Goal: Information Seeking & Learning: Learn about a topic

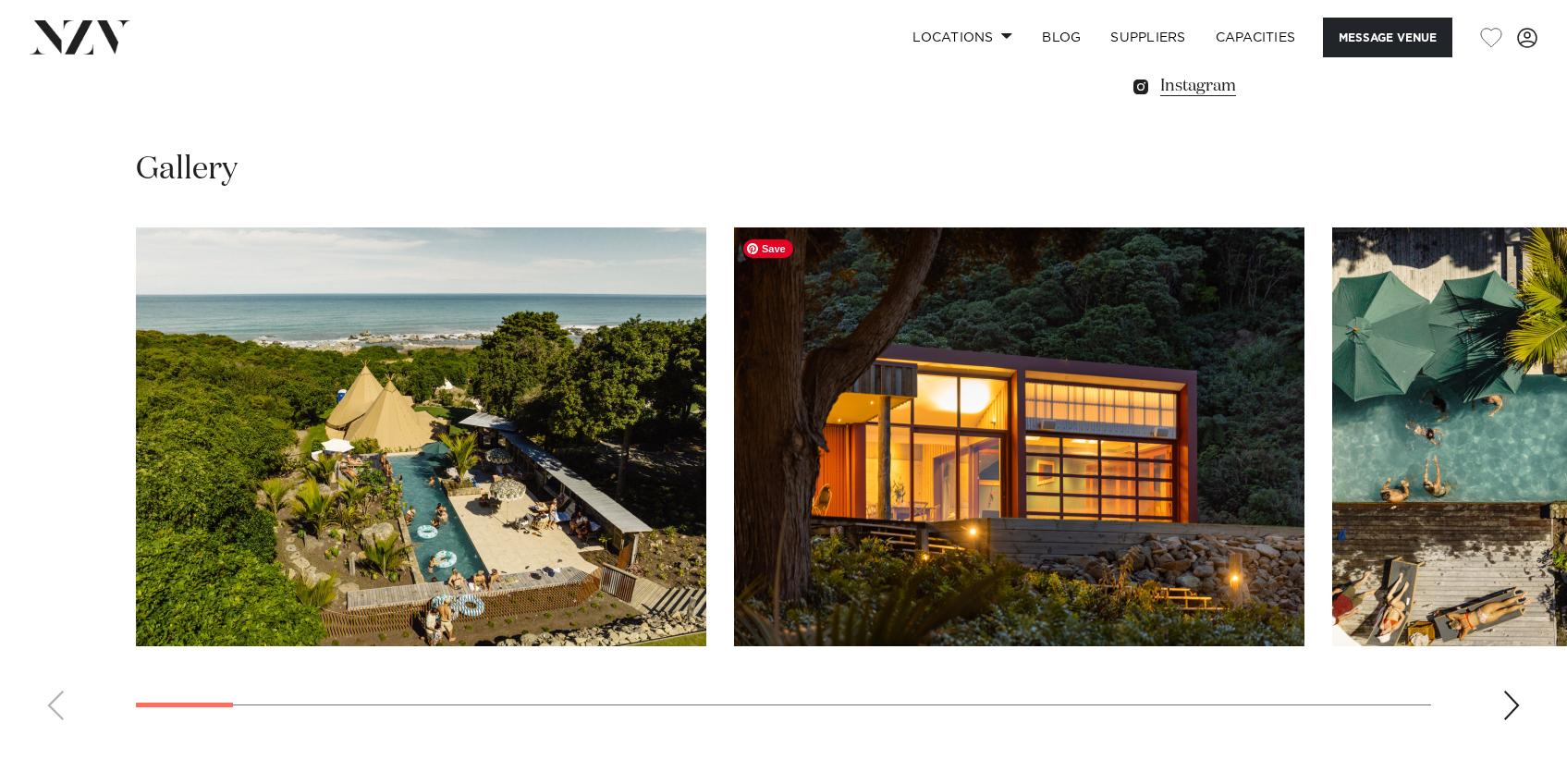
scroll to position [1814, 0]
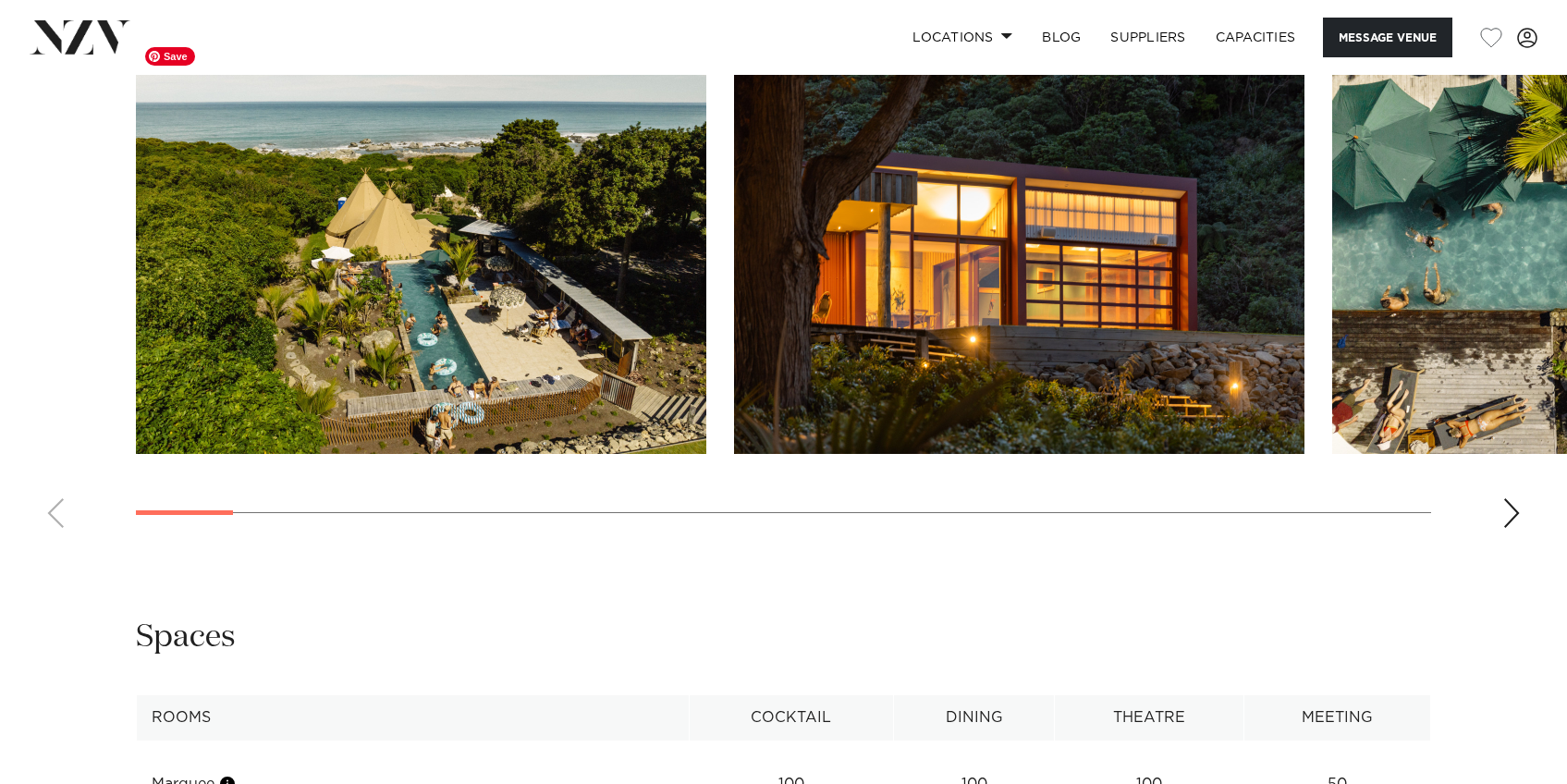
click at [490, 300] on img "1 / 29" at bounding box center [421, 245] width 570 height 419
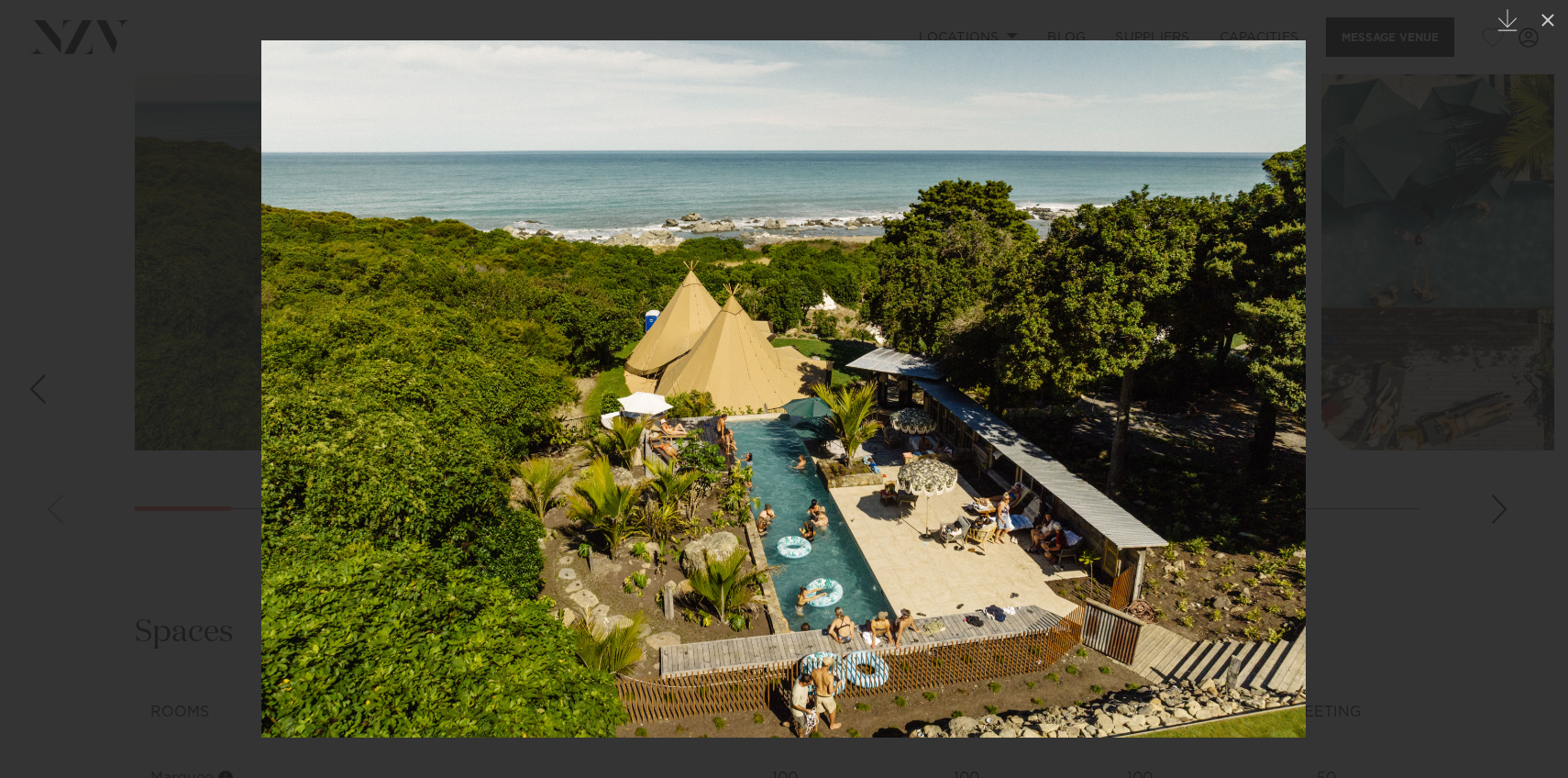
click at [1531, 385] on div "Next slide" at bounding box center [1531, 389] width 25 height 35
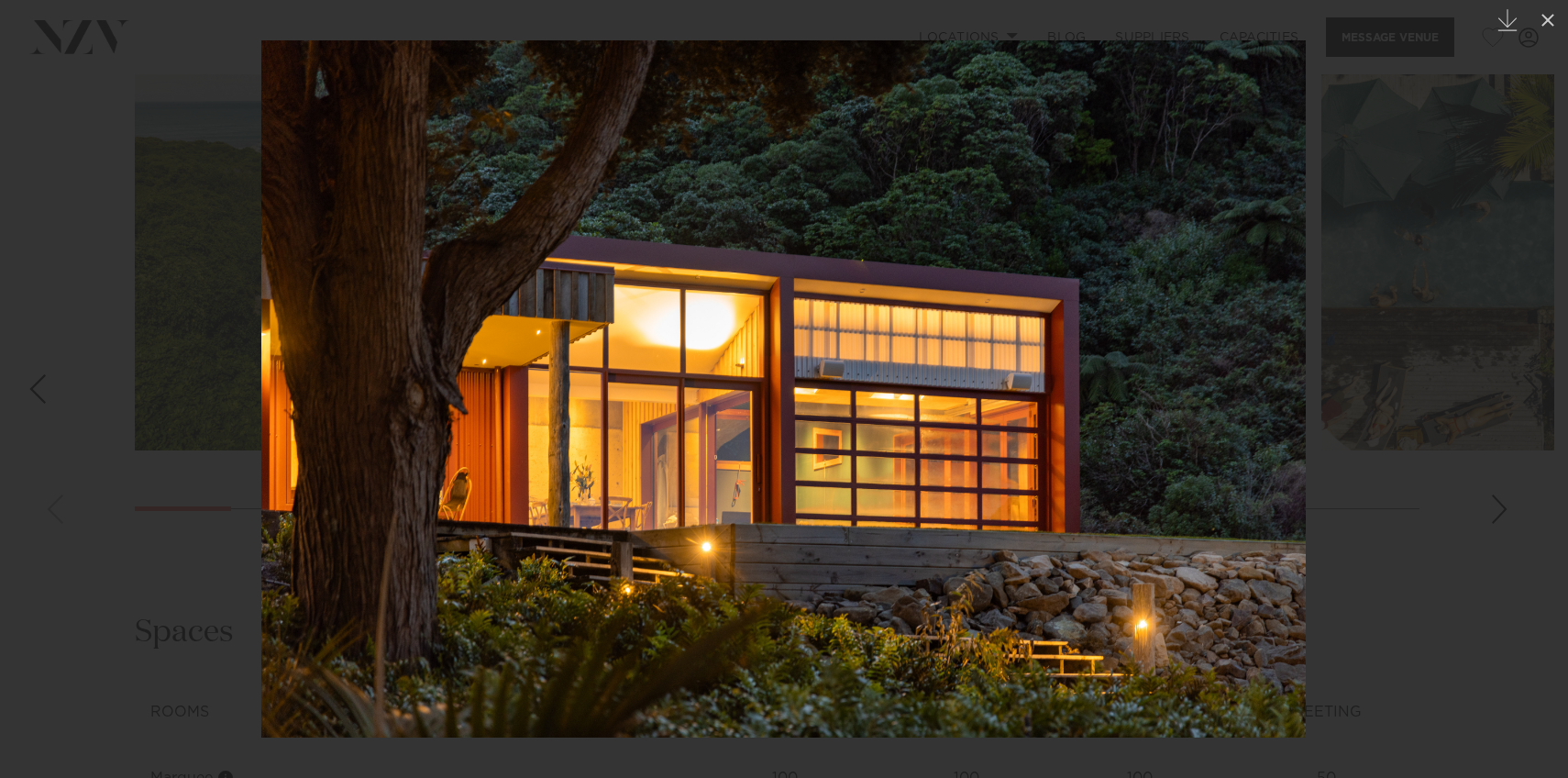
click at [1531, 385] on div "Next slide" at bounding box center [1531, 389] width 25 height 35
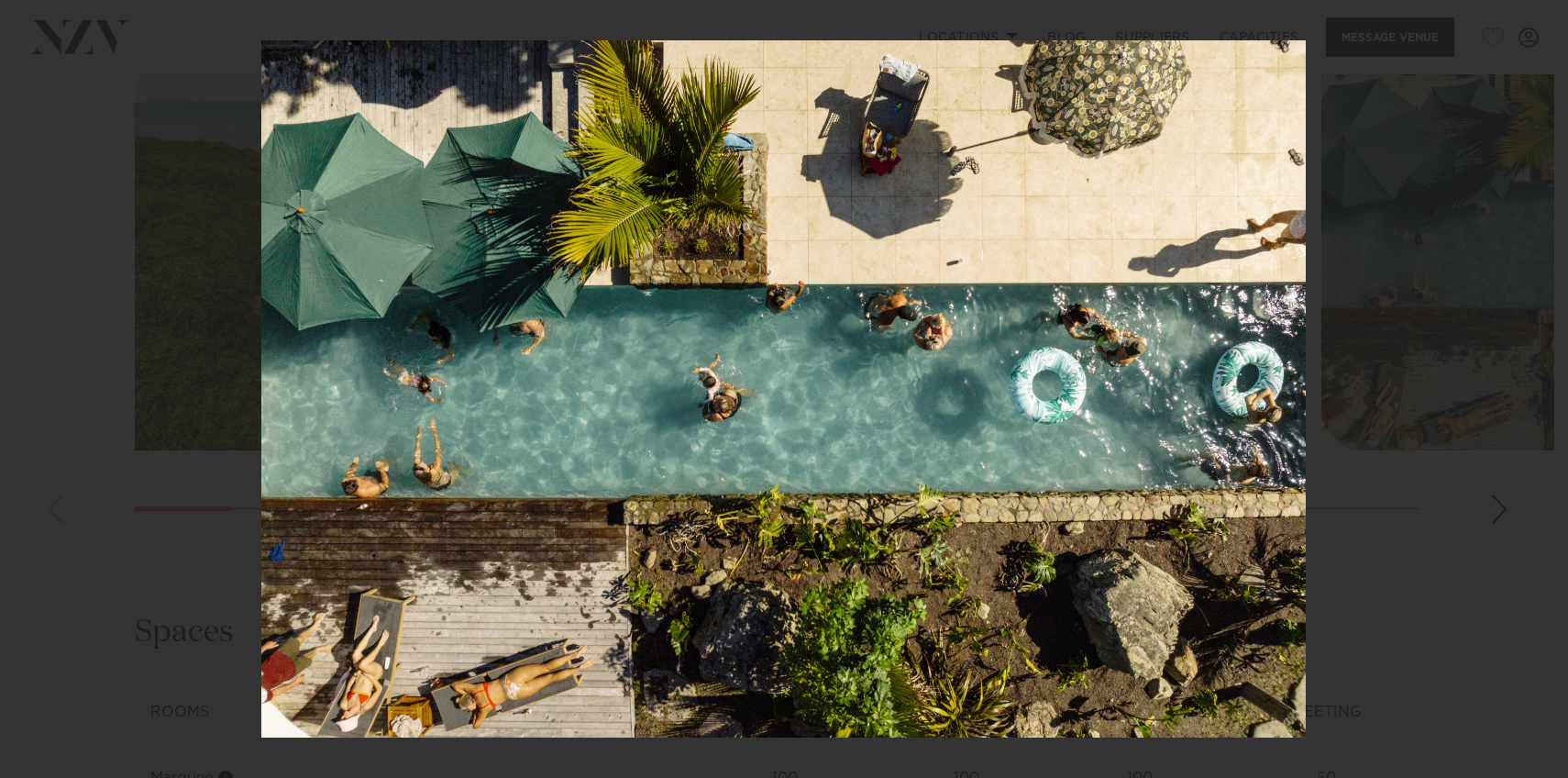
click at [1531, 385] on div "3 / 29 Created with Sketch." at bounding box center [784, 389] width 1568 height 778
click at [1530, 379] on div "Next slide" at bounding box center [1531, 389] width 25 height 35
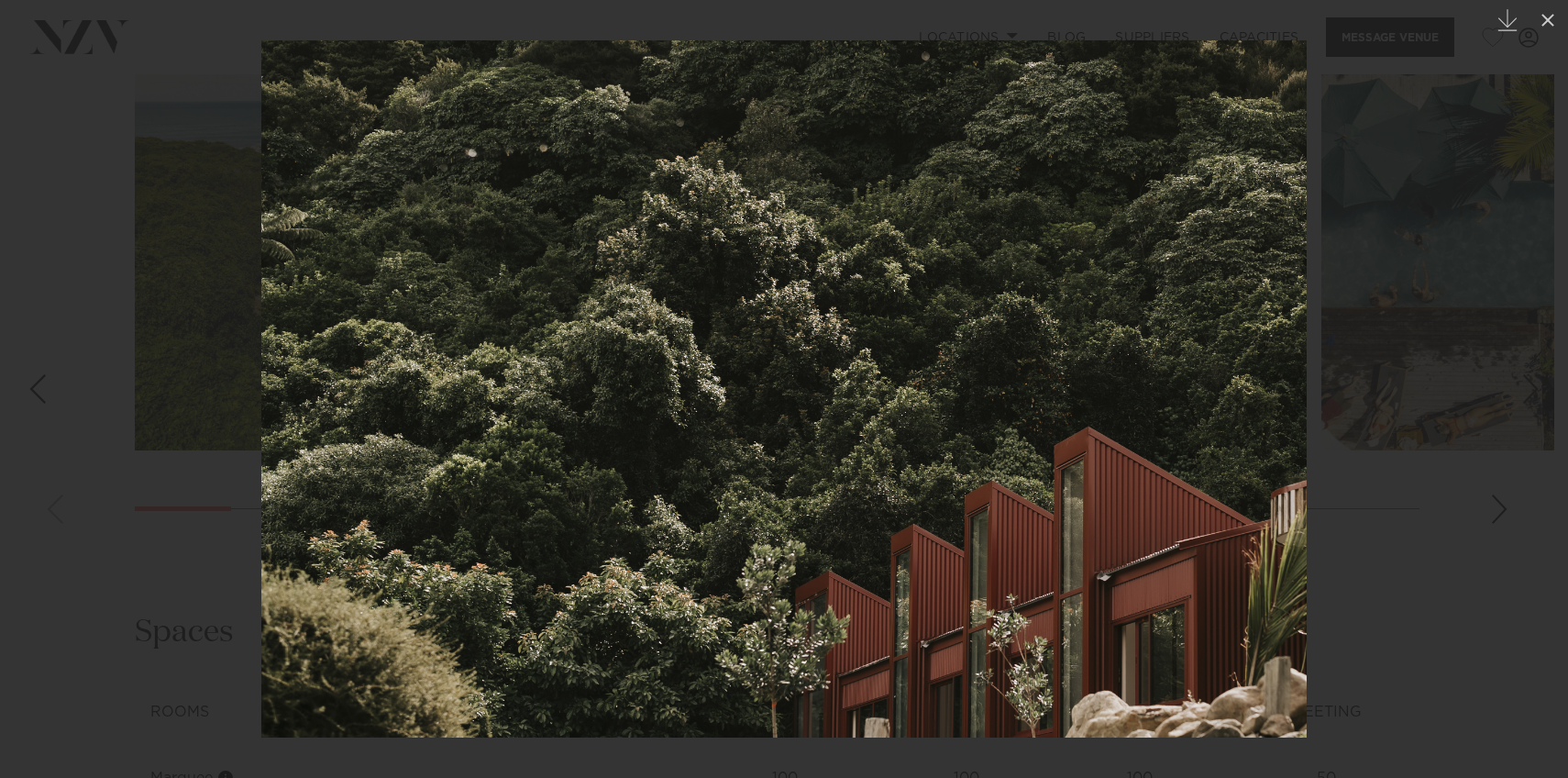
click at [1519, 388] on div "Next slide" at bounding box center [1531, 389] width 25 height 35
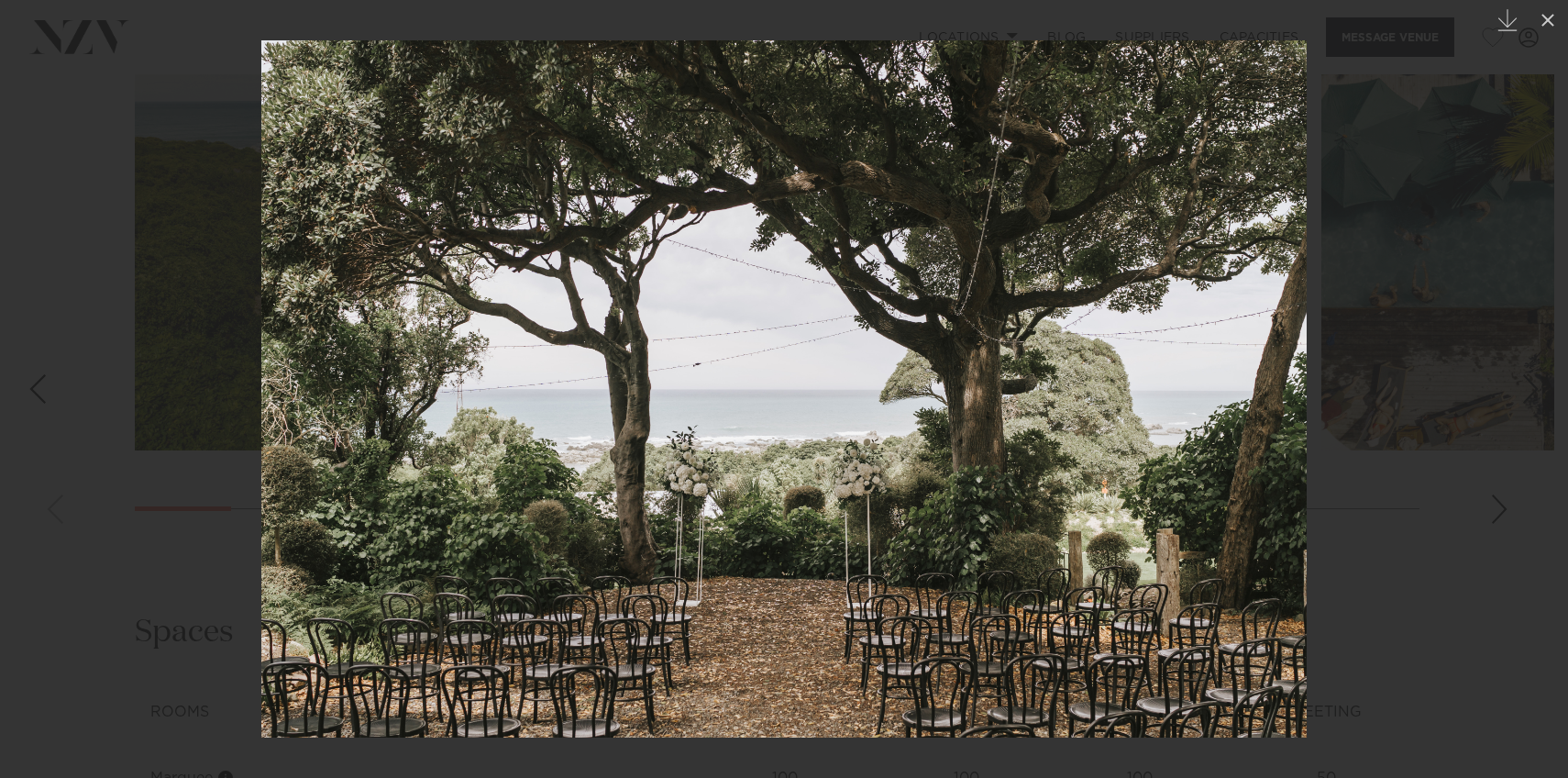
click at [1519, 388] on div "Next slide" at bounding box center [1531, 389] width 25 height 35
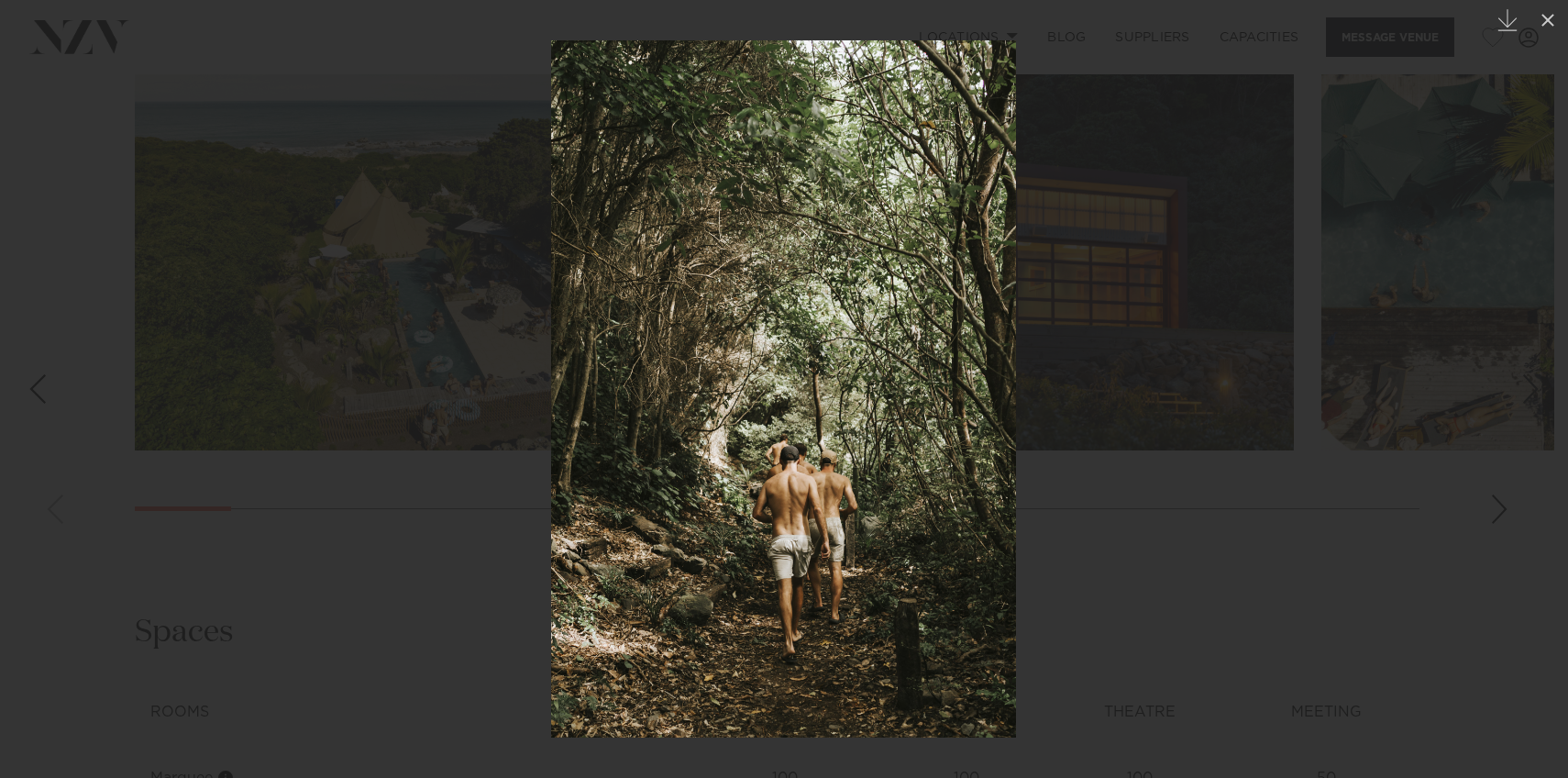
click at [1519, 388] on div "Next slide" at bounding box center [1531, 389] width 25 height 35
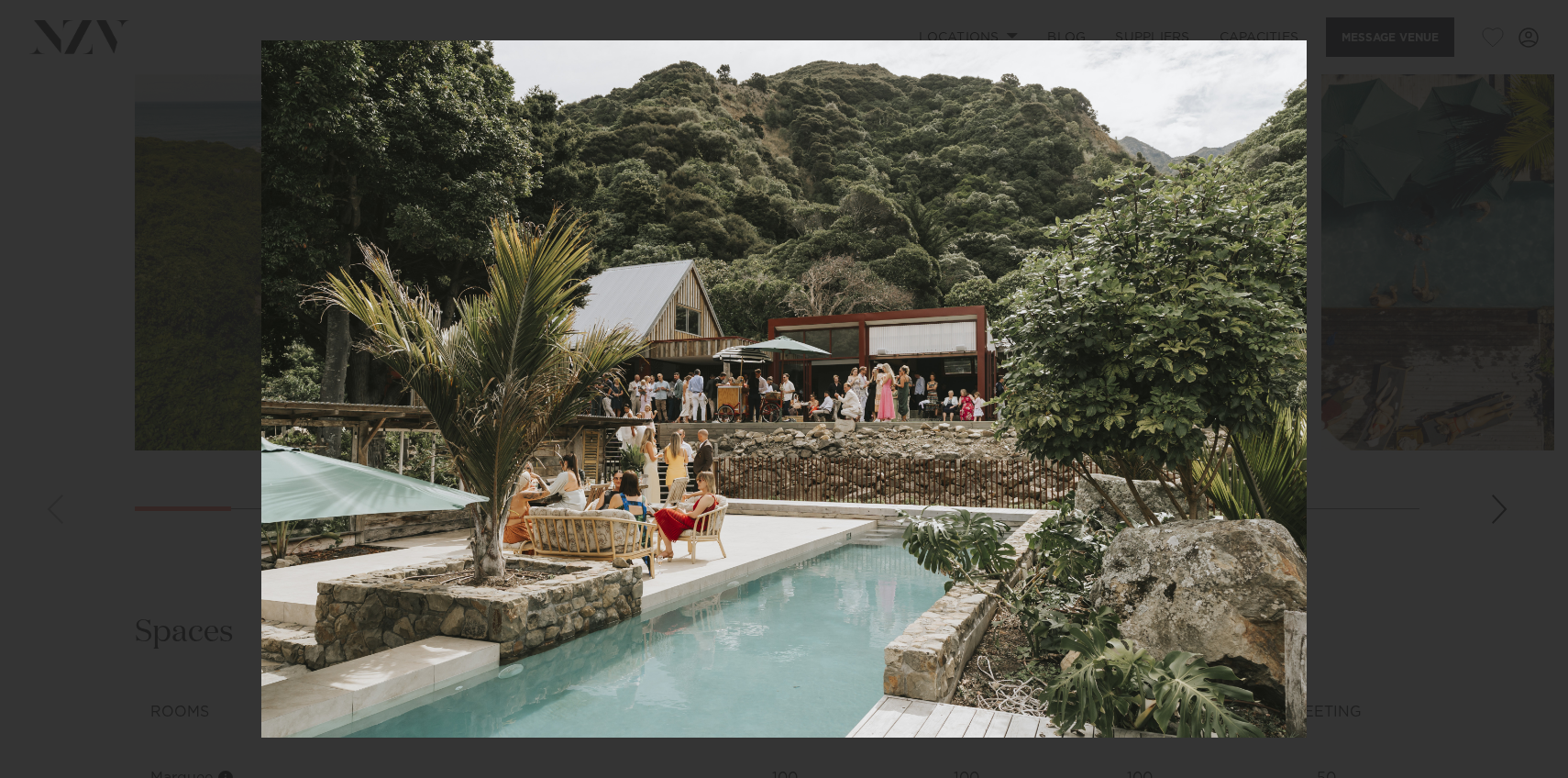
click at [1519, 388] on div "7 / 29 Created with Sketch." at bounding box center [784, 389] width 1568 height 778
click at [1535, 368] on link at bounding box center [1537, 389] width 64 height 92
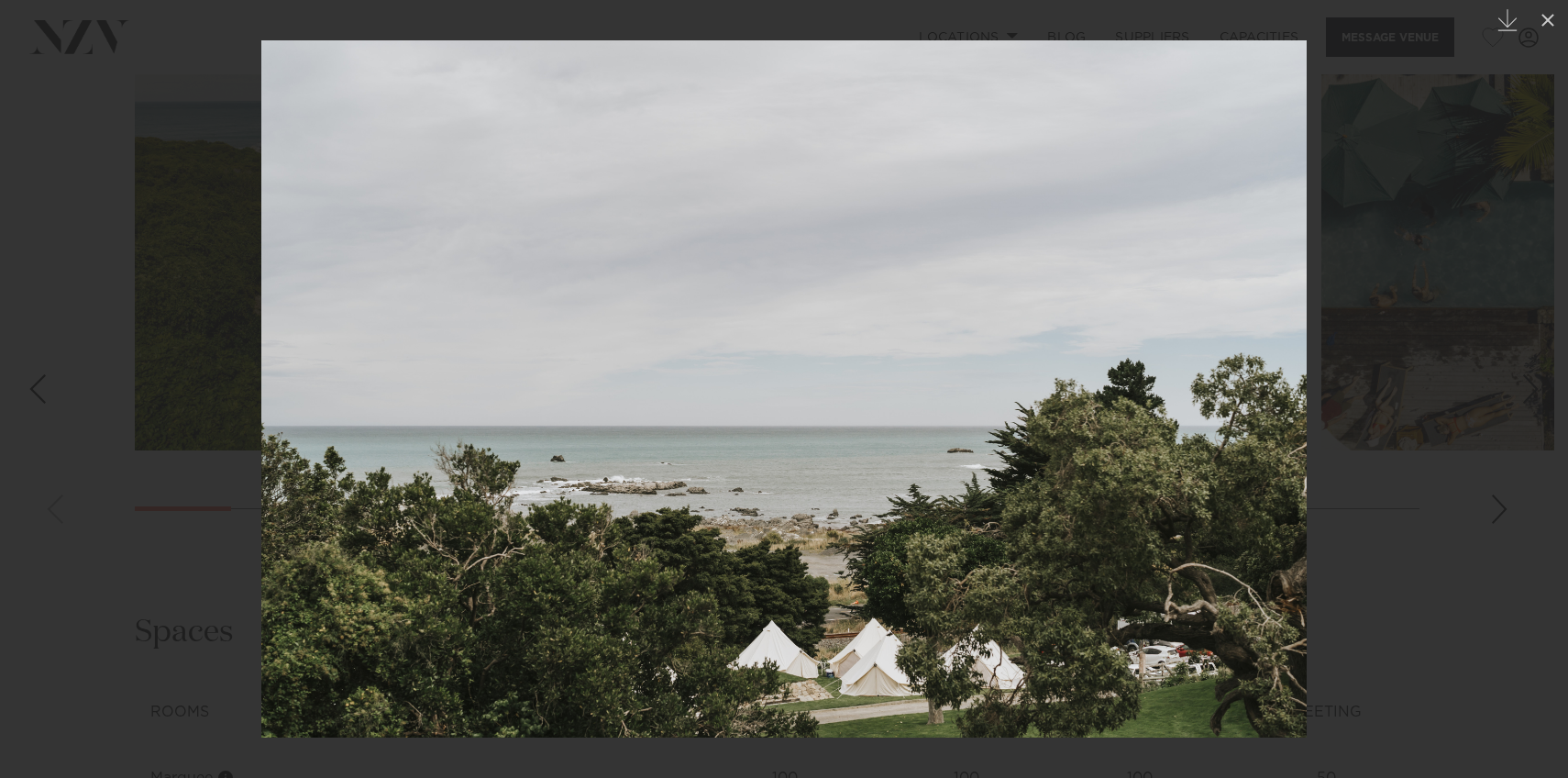
click at [1536, 365] on link at bounding box center [1537, 389] width 64 height 92
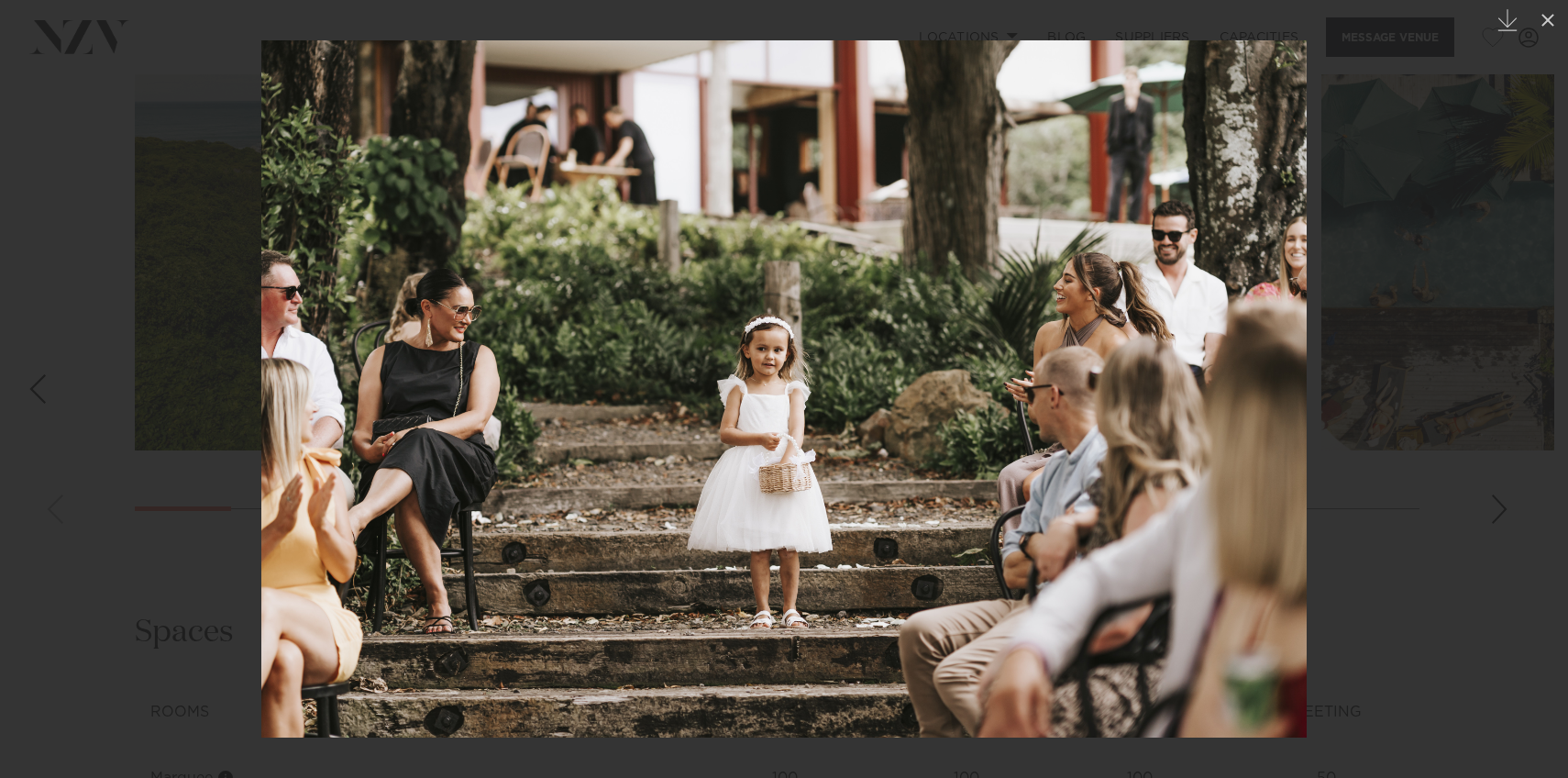
click at [1537, 365] on link at bounding box center [1537, 389] width 64 height 92
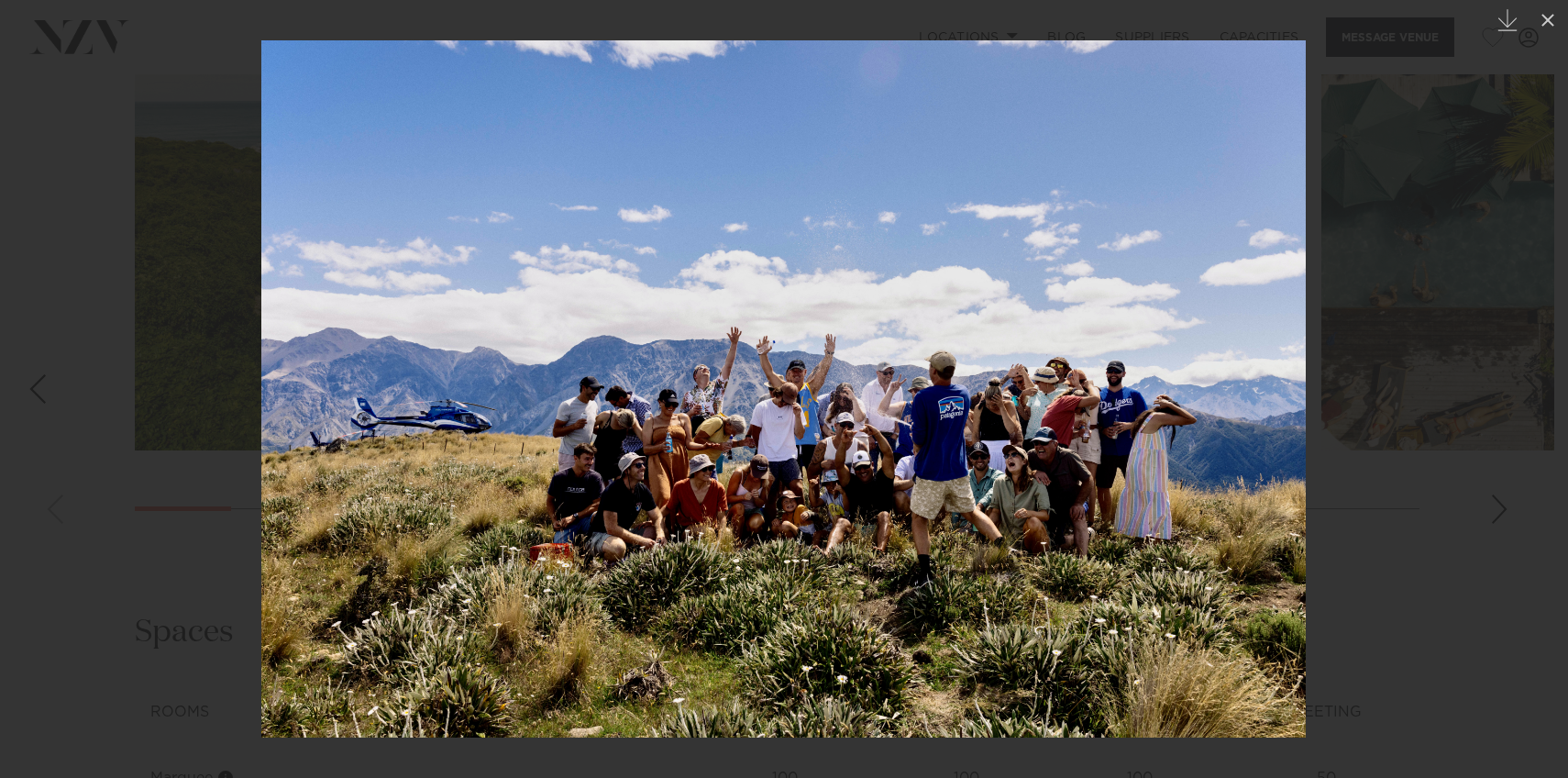
click at [1537, 365] on link at bounding box center [1537, 389] width 64 height 92
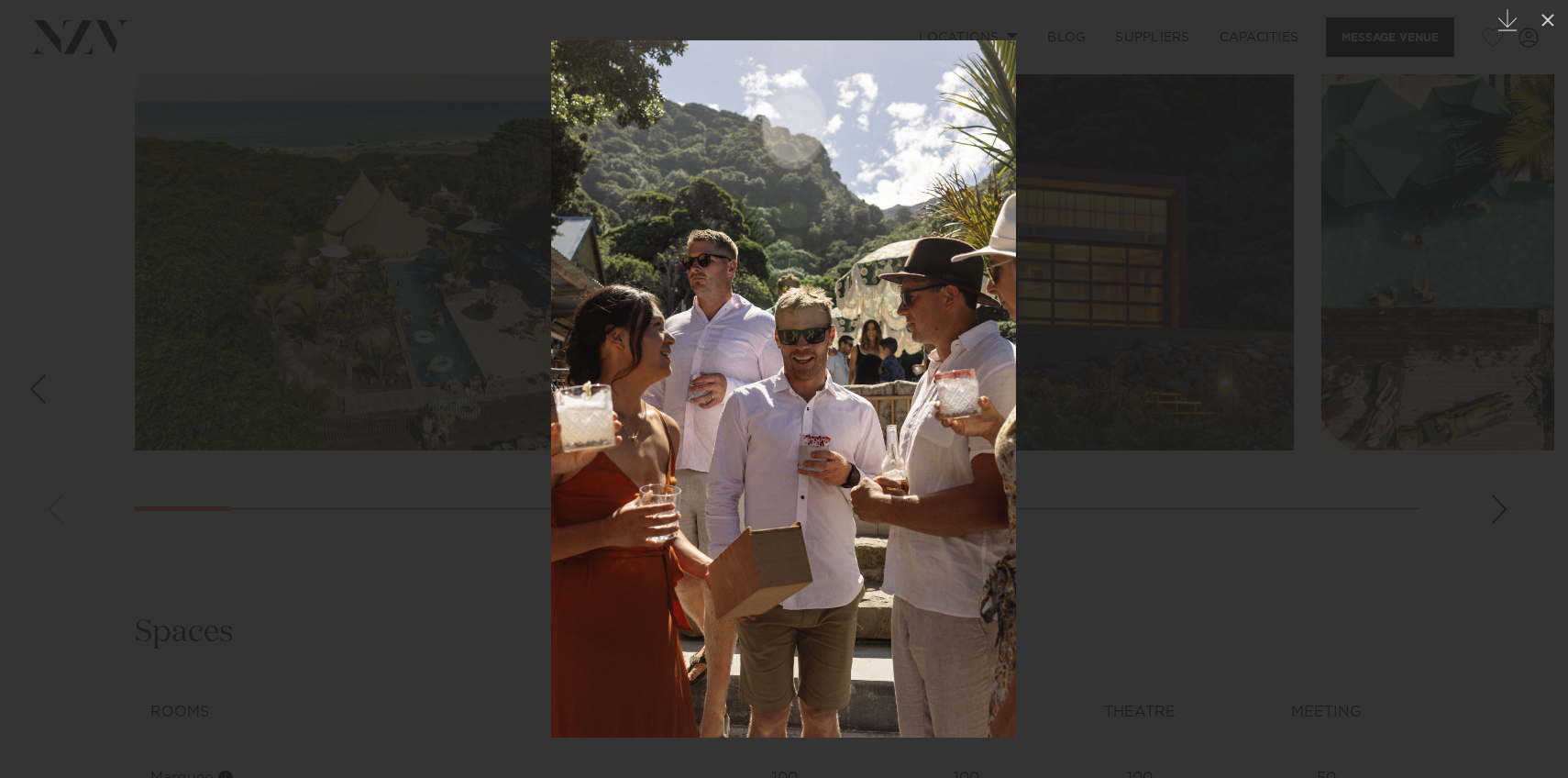
click at [1537, 365] on link at bounding box center [1537, 389] width 64 height 92
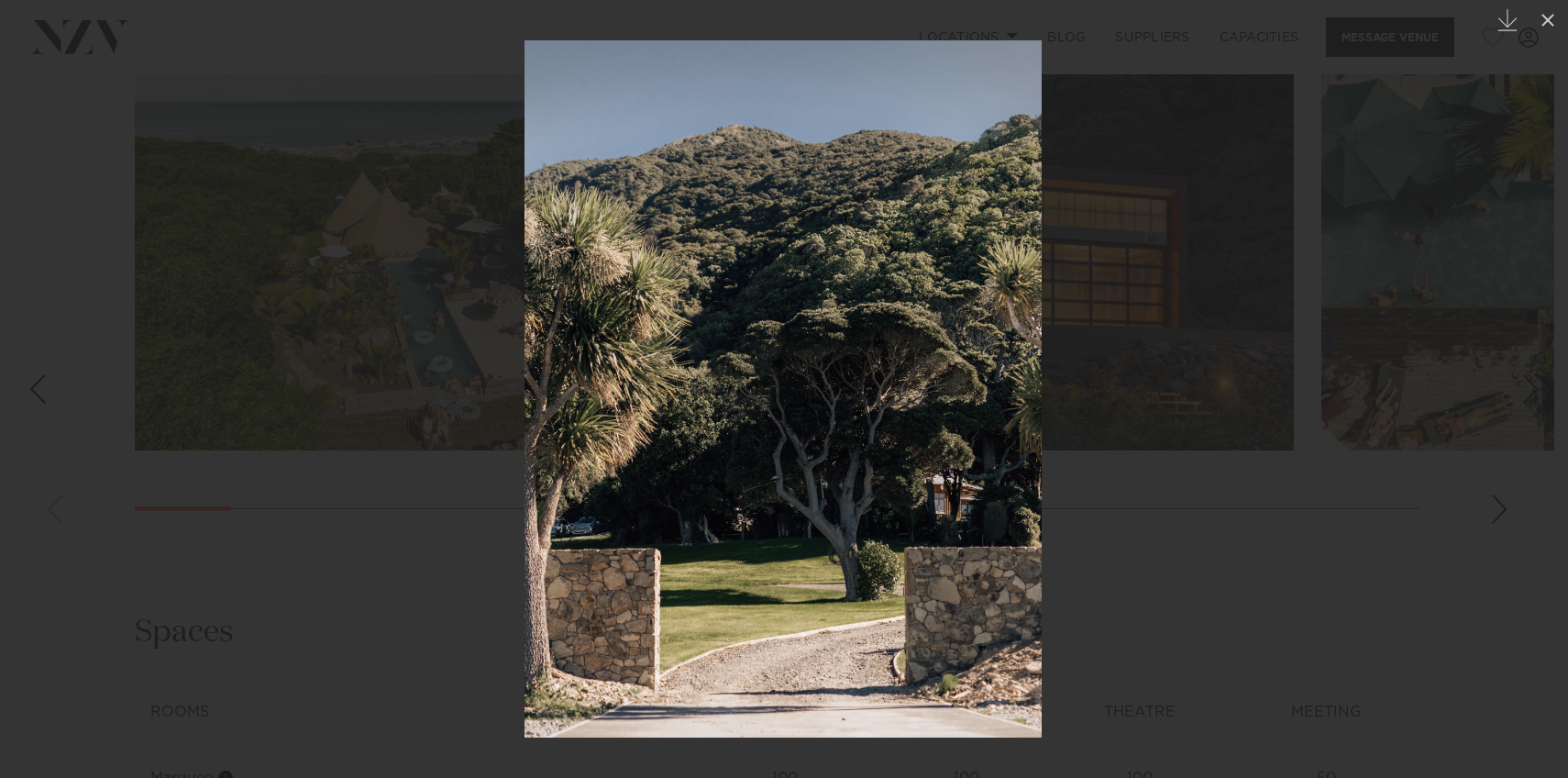
click at [1537, 365] on link at bounding box center [1537, 389] width 64 height 92
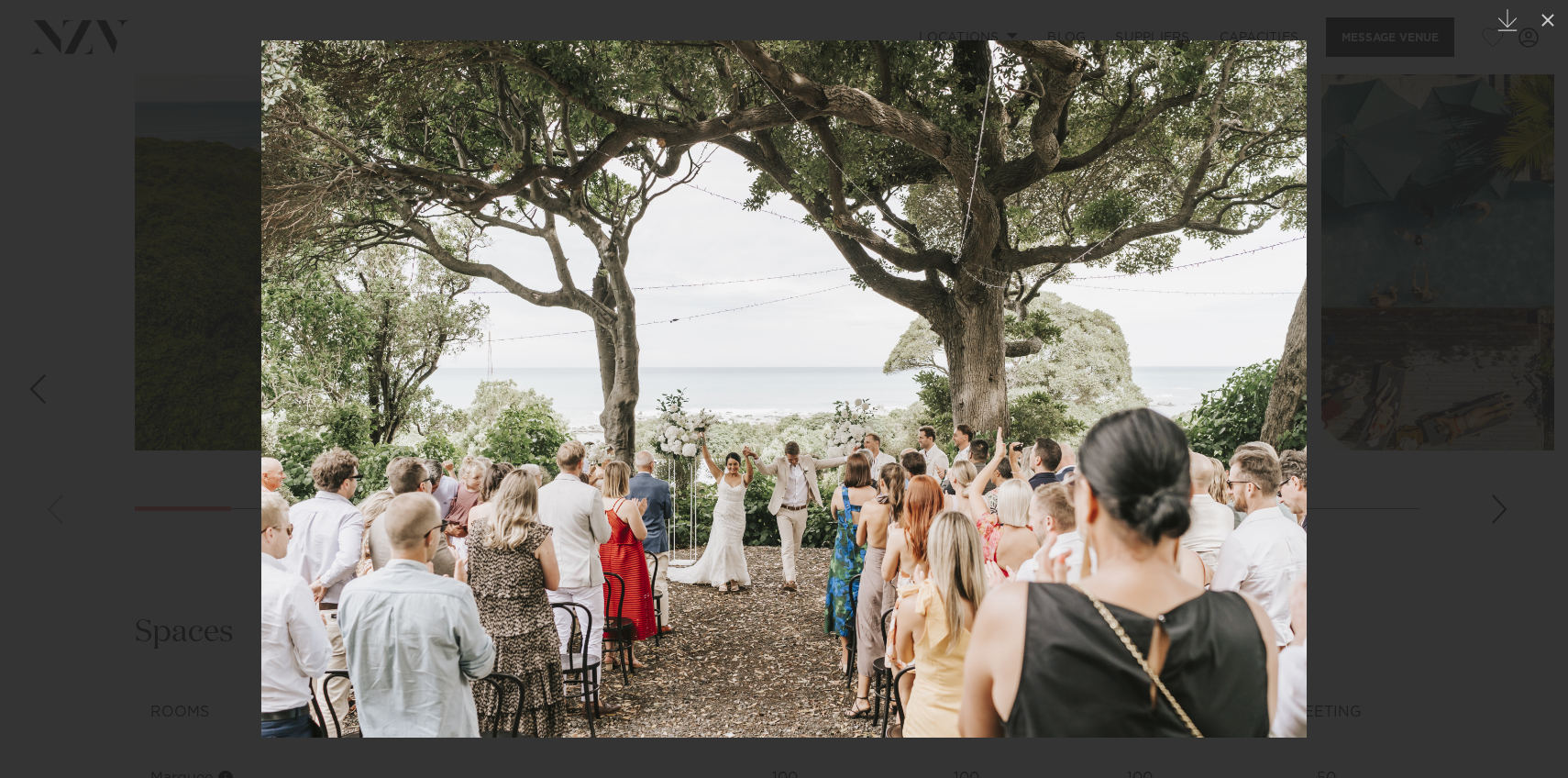
click at [1537, 365] on link at bounding box center [1537, 389] width 64 height 92
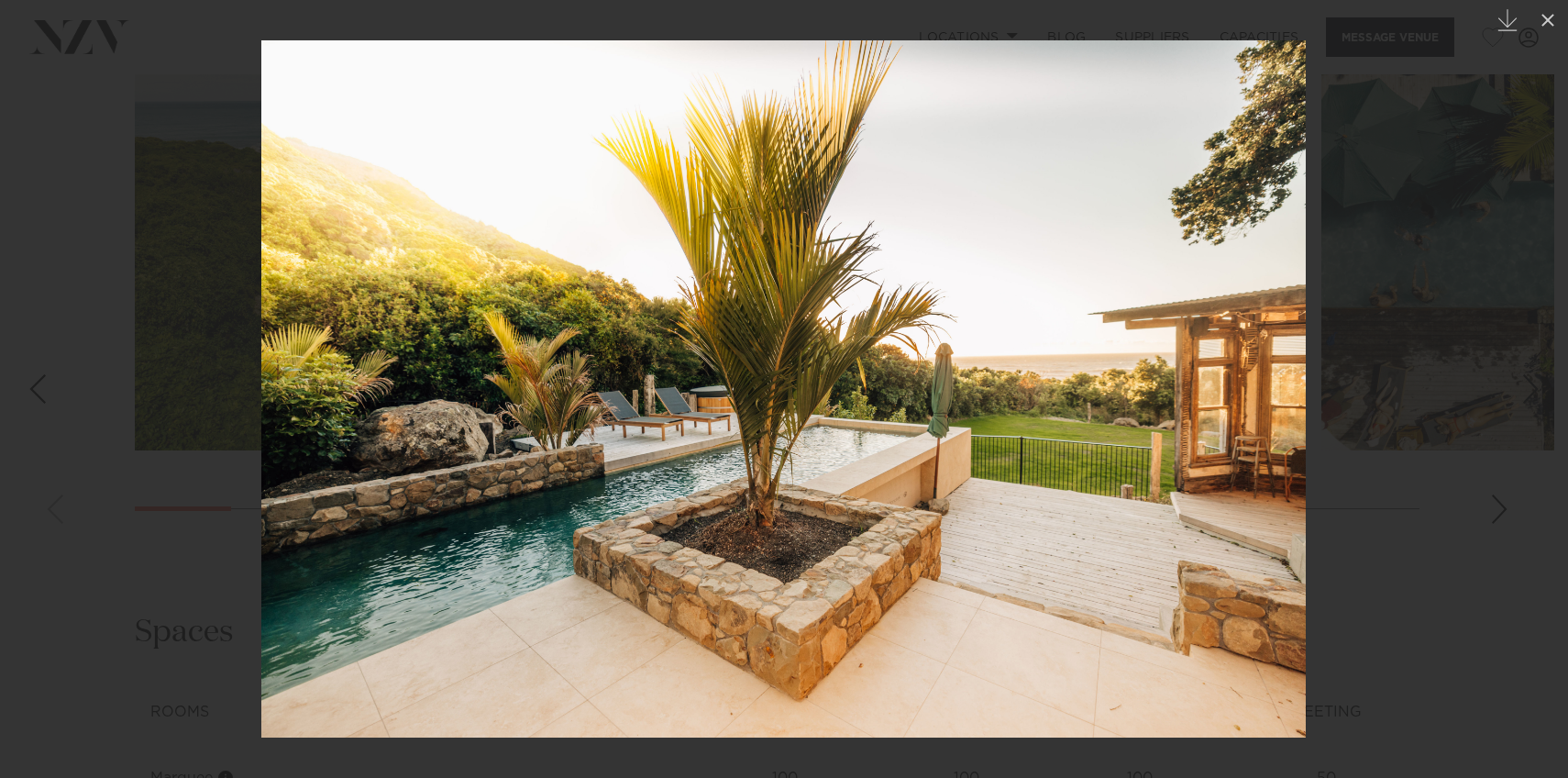
click at [1537, 365] on link at bounding box center [1537, 389] width 64 height 92
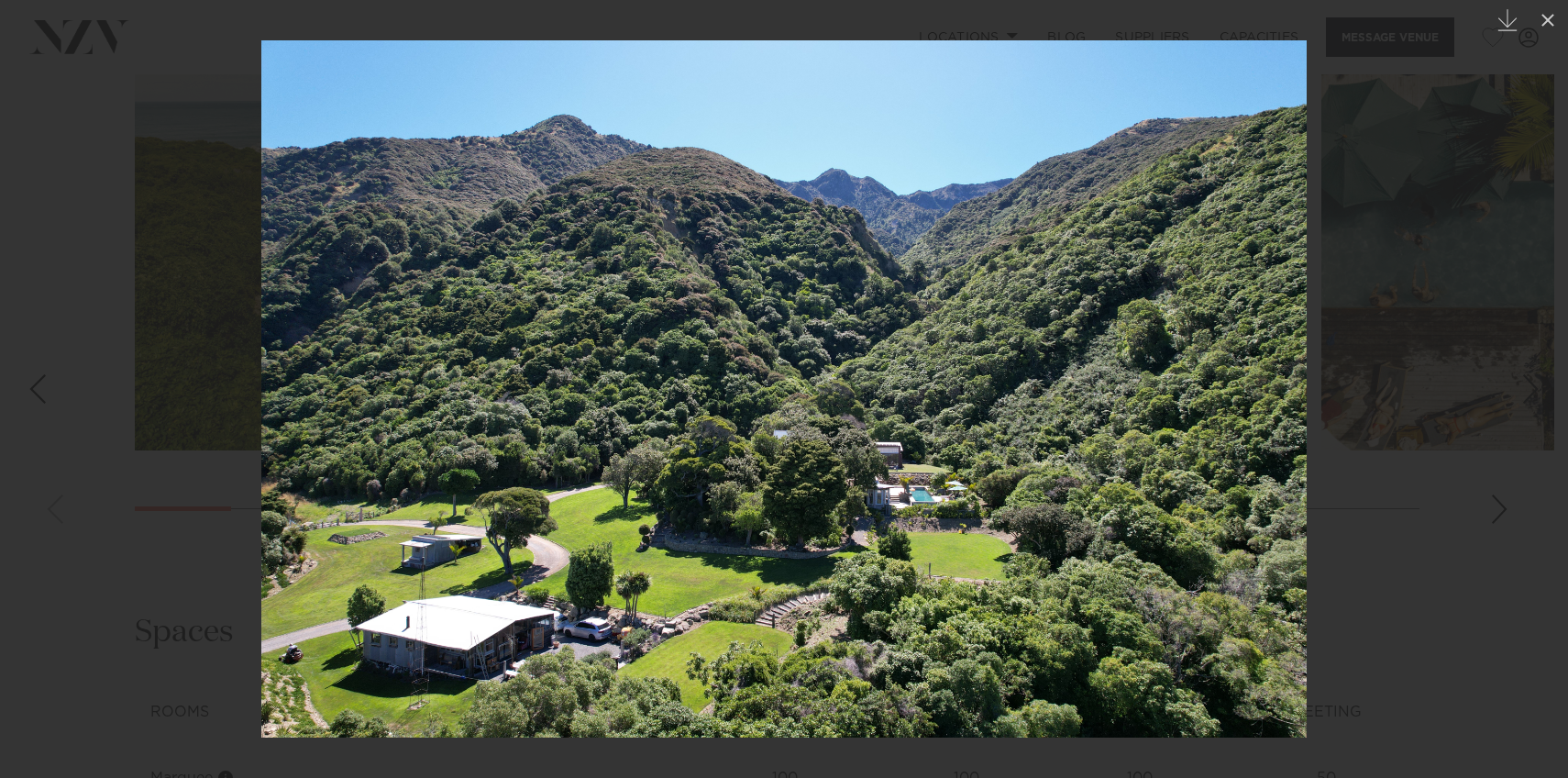
click at [1537, 365] on link at bounding box center [1537, 389] width 64 height 92
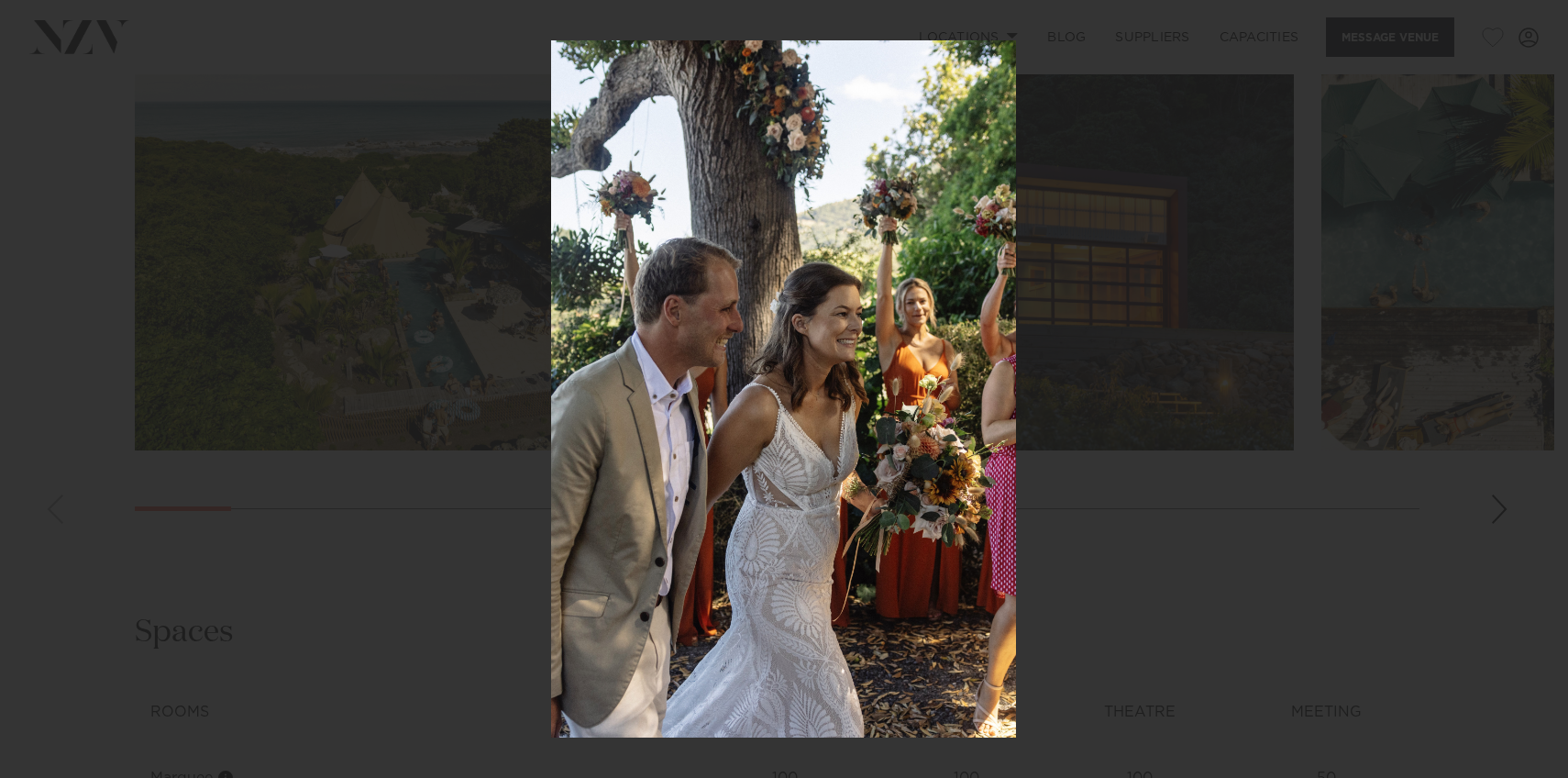
click at [1537, 365] on div "16 / 29 Created with Sketch." at bounding box center [784, 389] width 1568 height 778
click at [1521, 372] on link at bounding box center [1537, 389] width 64 height 92
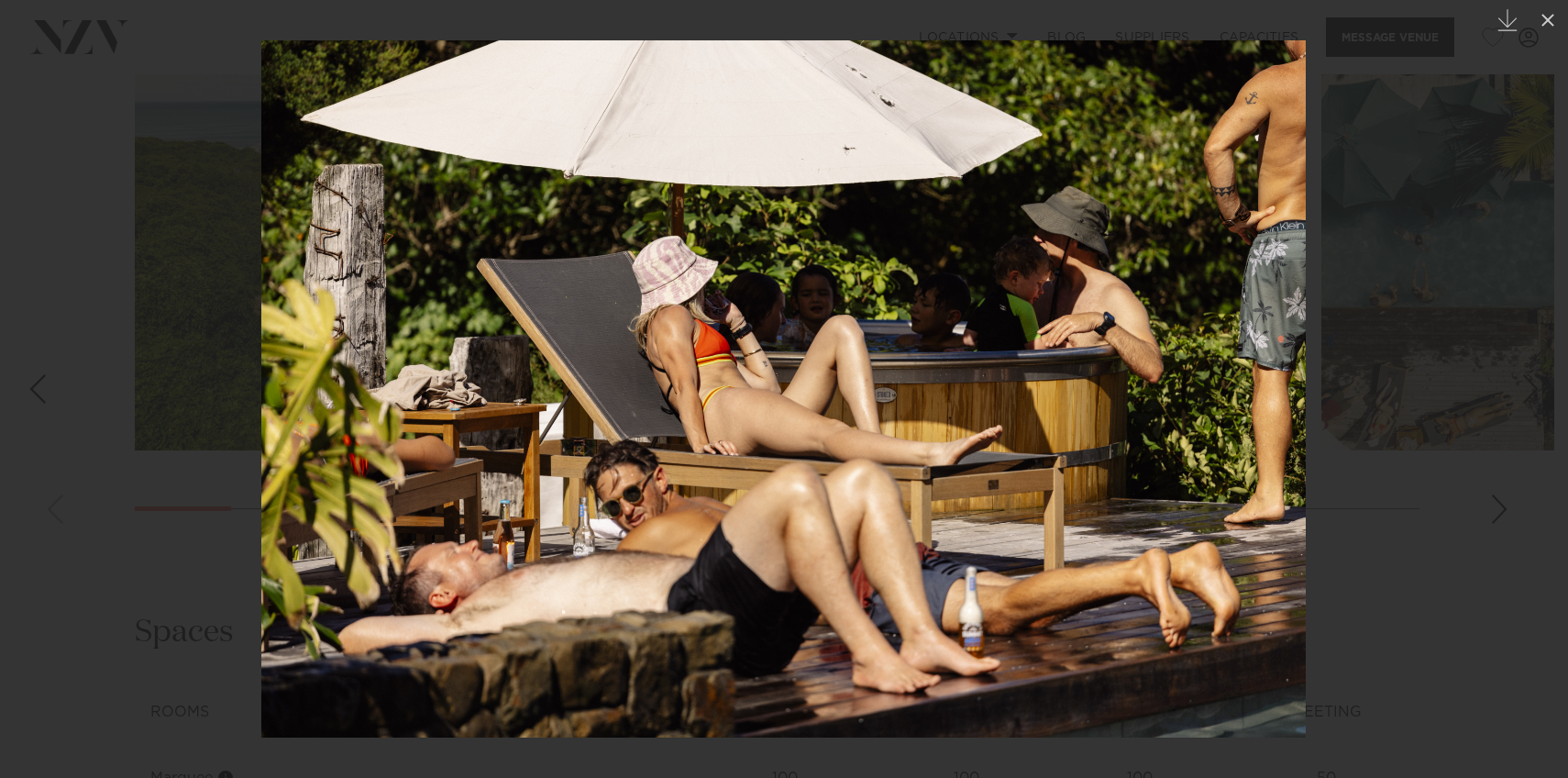
click at [1521, 366] on link at bounding box center [1537, 389] width 64 height 92
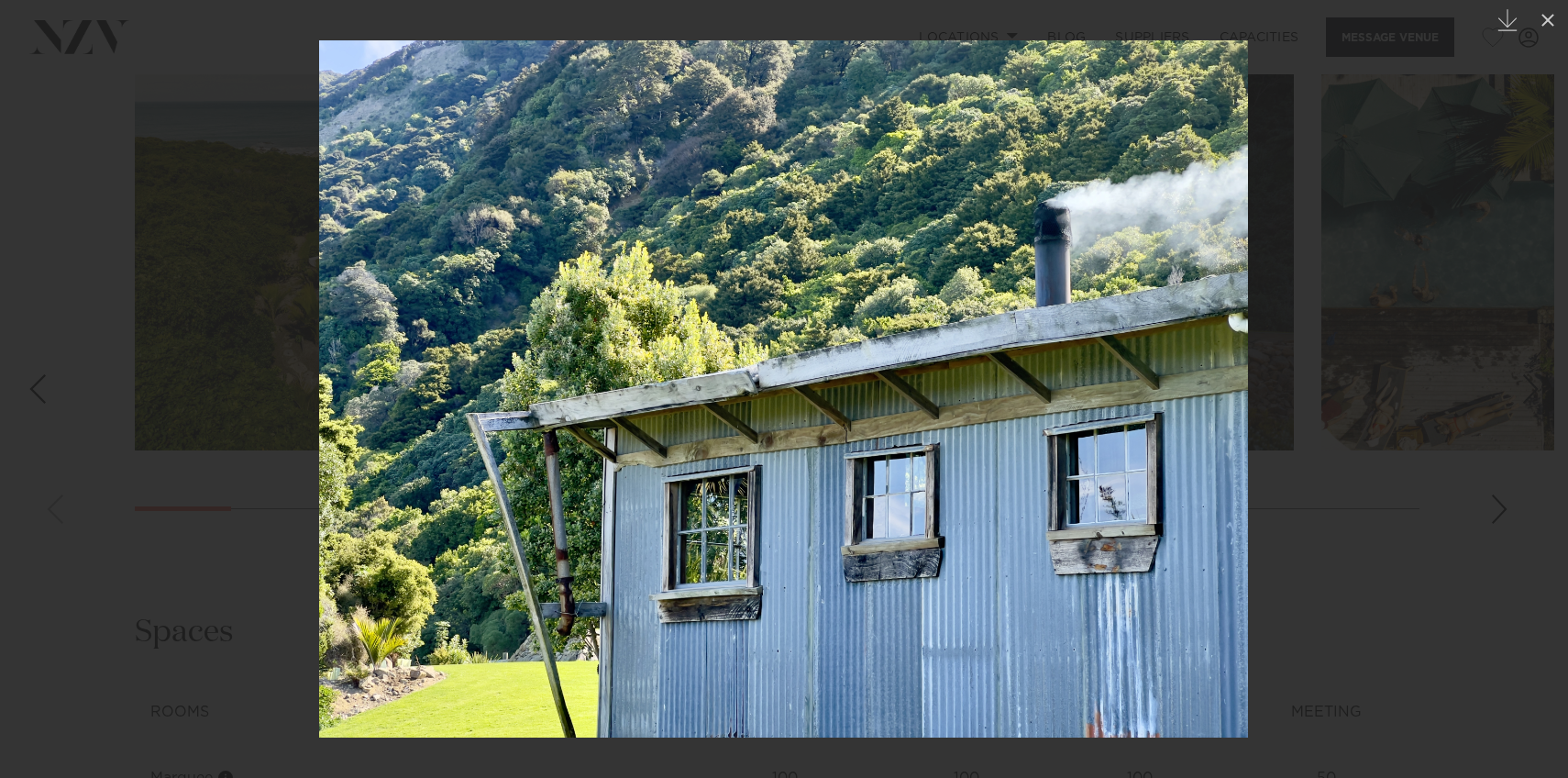
click at [1521, 366] on link at bounding box center [1537, 389] width 64 height 92
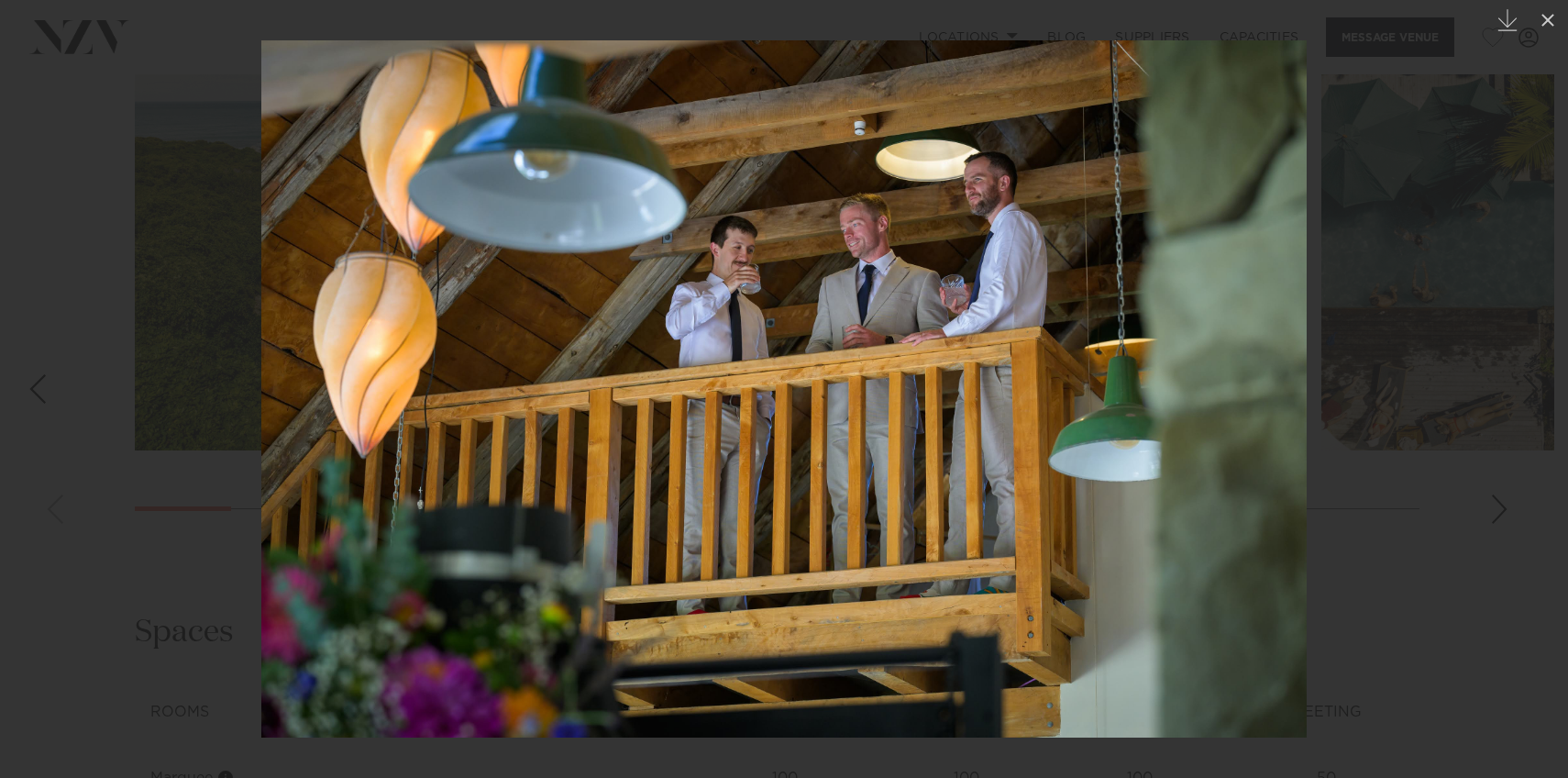
click at [1521, 366] on link at bounding box center [1537, 389] width 64 height 92
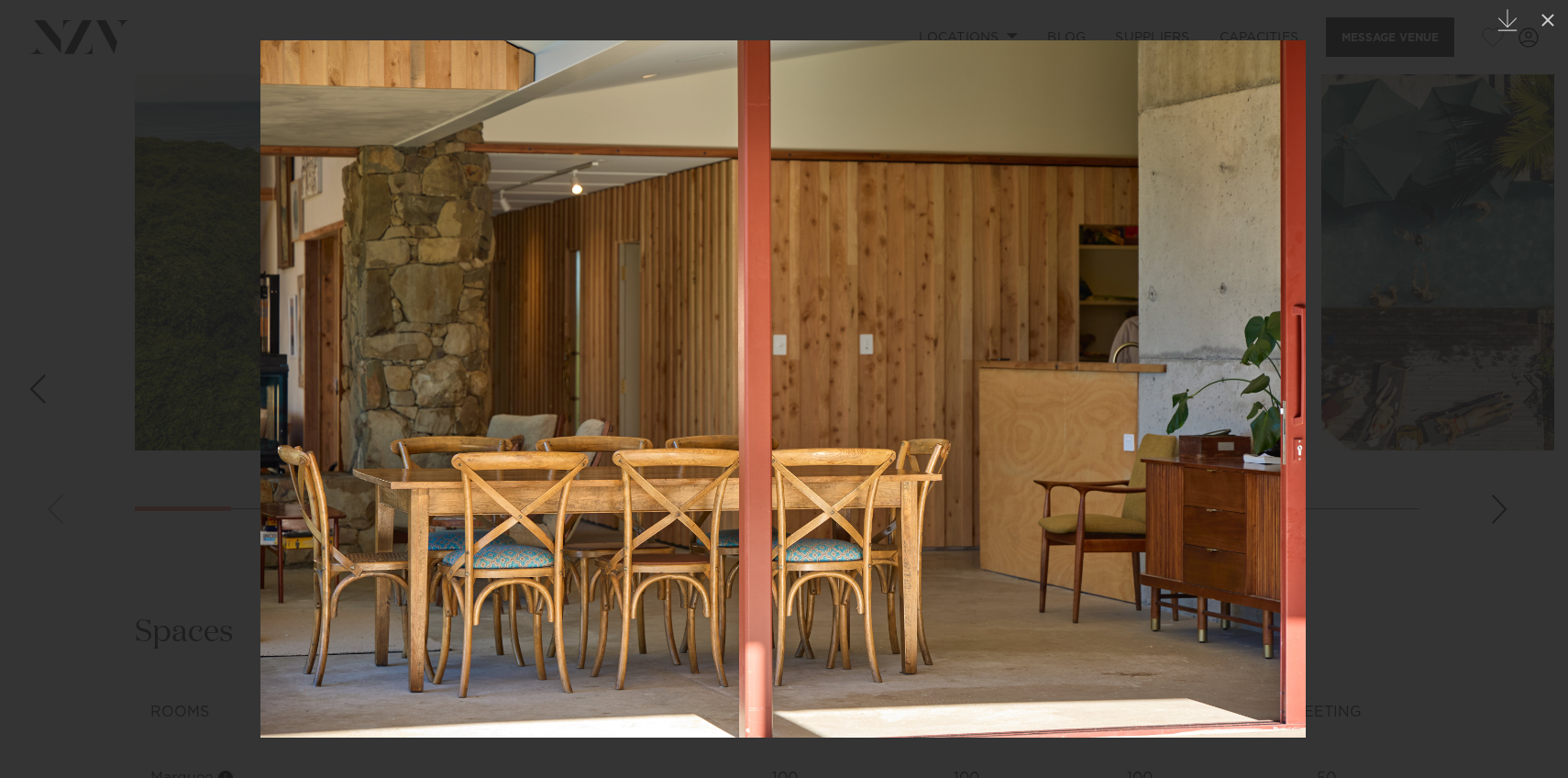
click at [1521, 366] on link at bounding box center [1537, 389] width 64 height 92
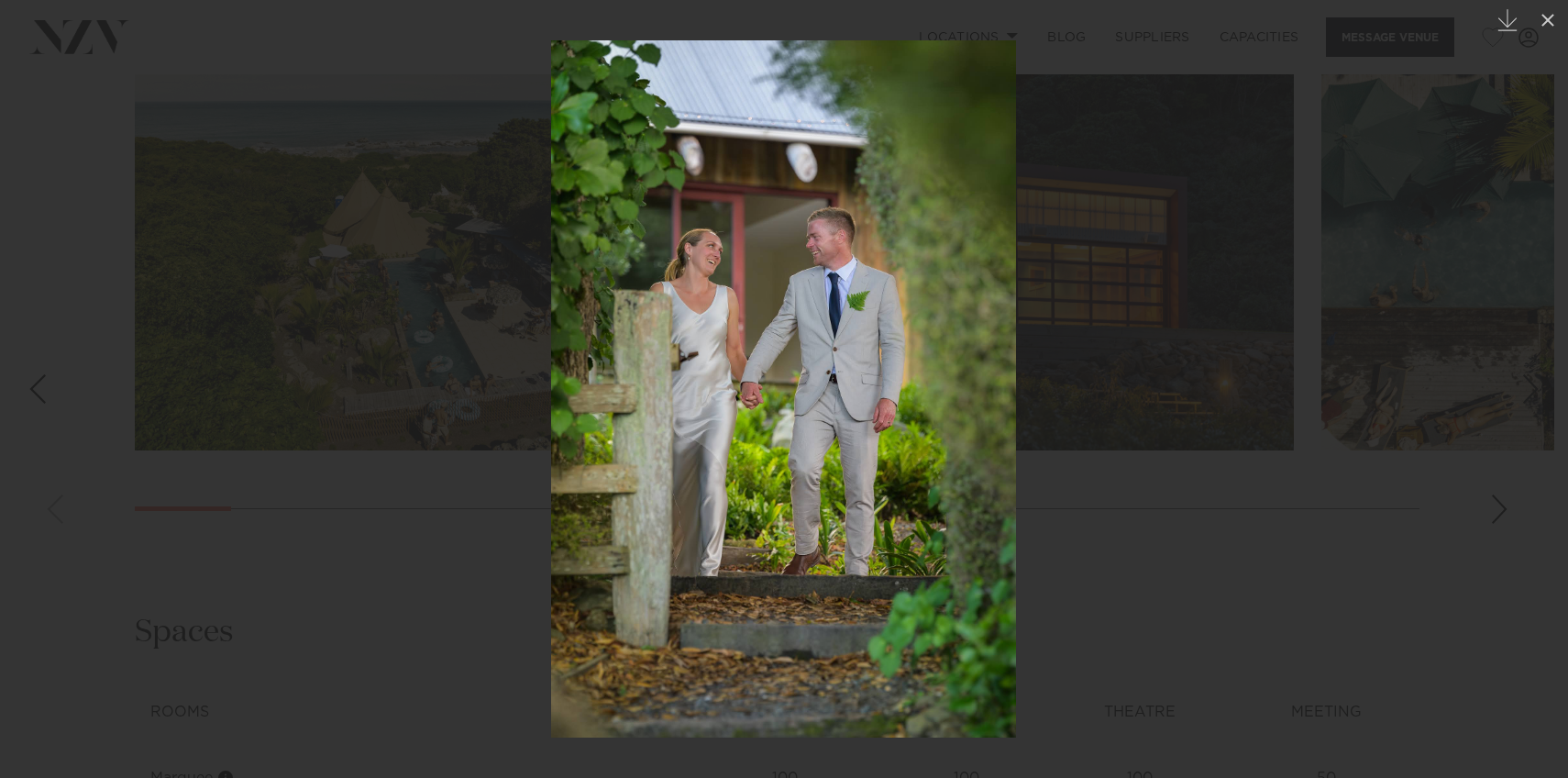
click at [1521, 366] on link at bounding box center [1537, 389] width 64 height 92
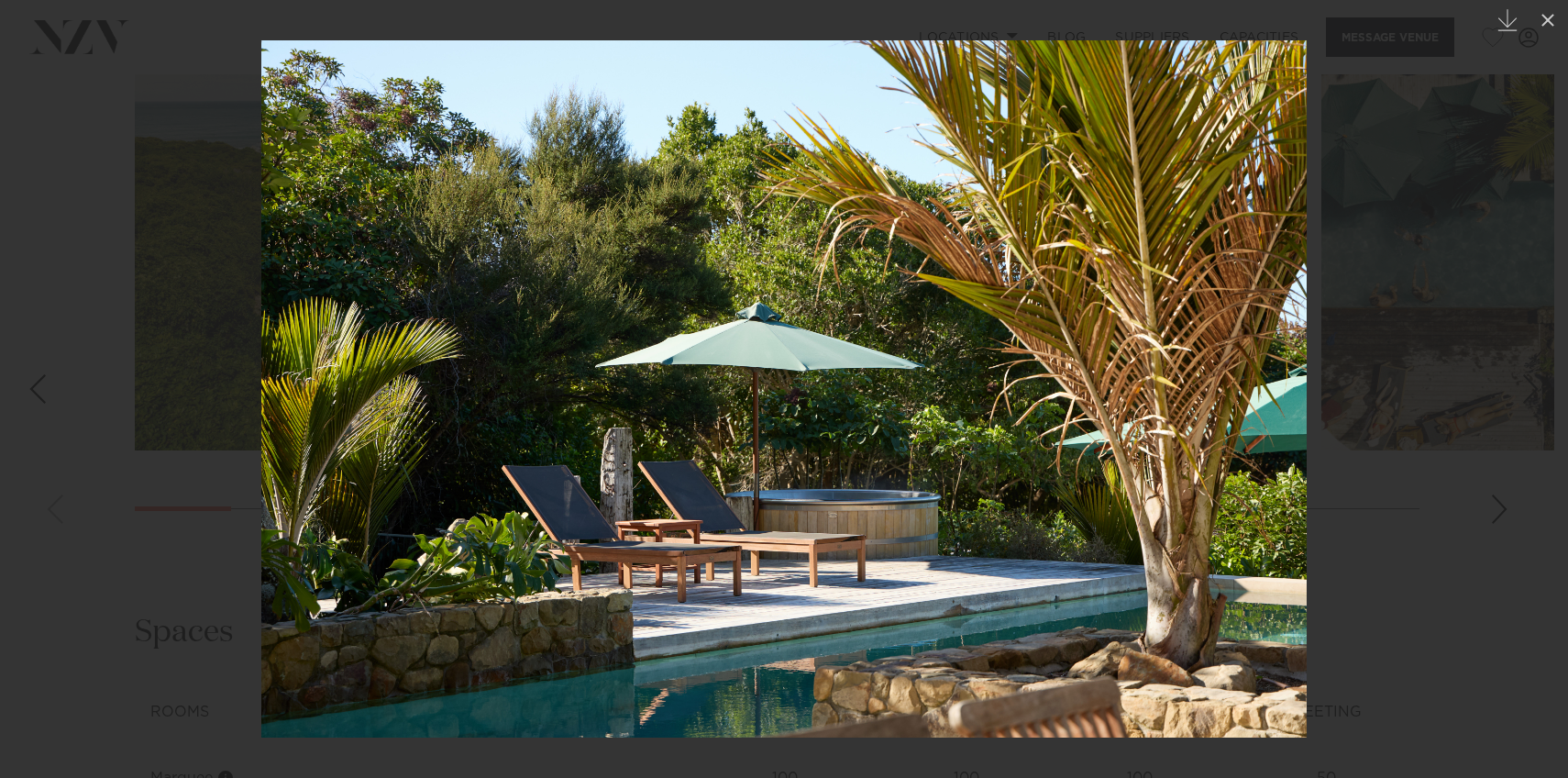
click at [1521, 366] on link at bounding box center [1537, 389] width 64 height 92
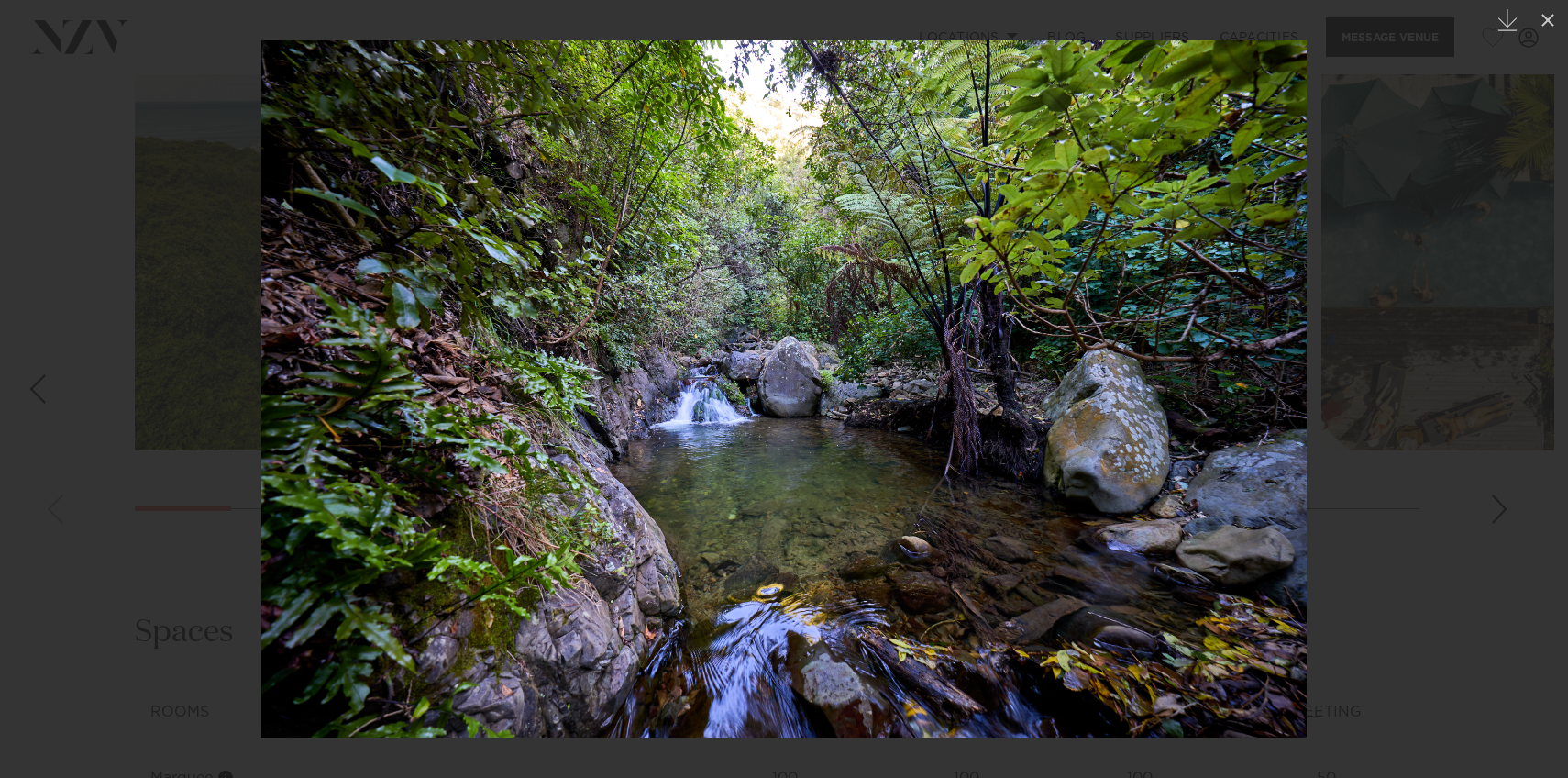
click at [1521, 366] on link at bounding box center [1537, 389] width 64 height 92
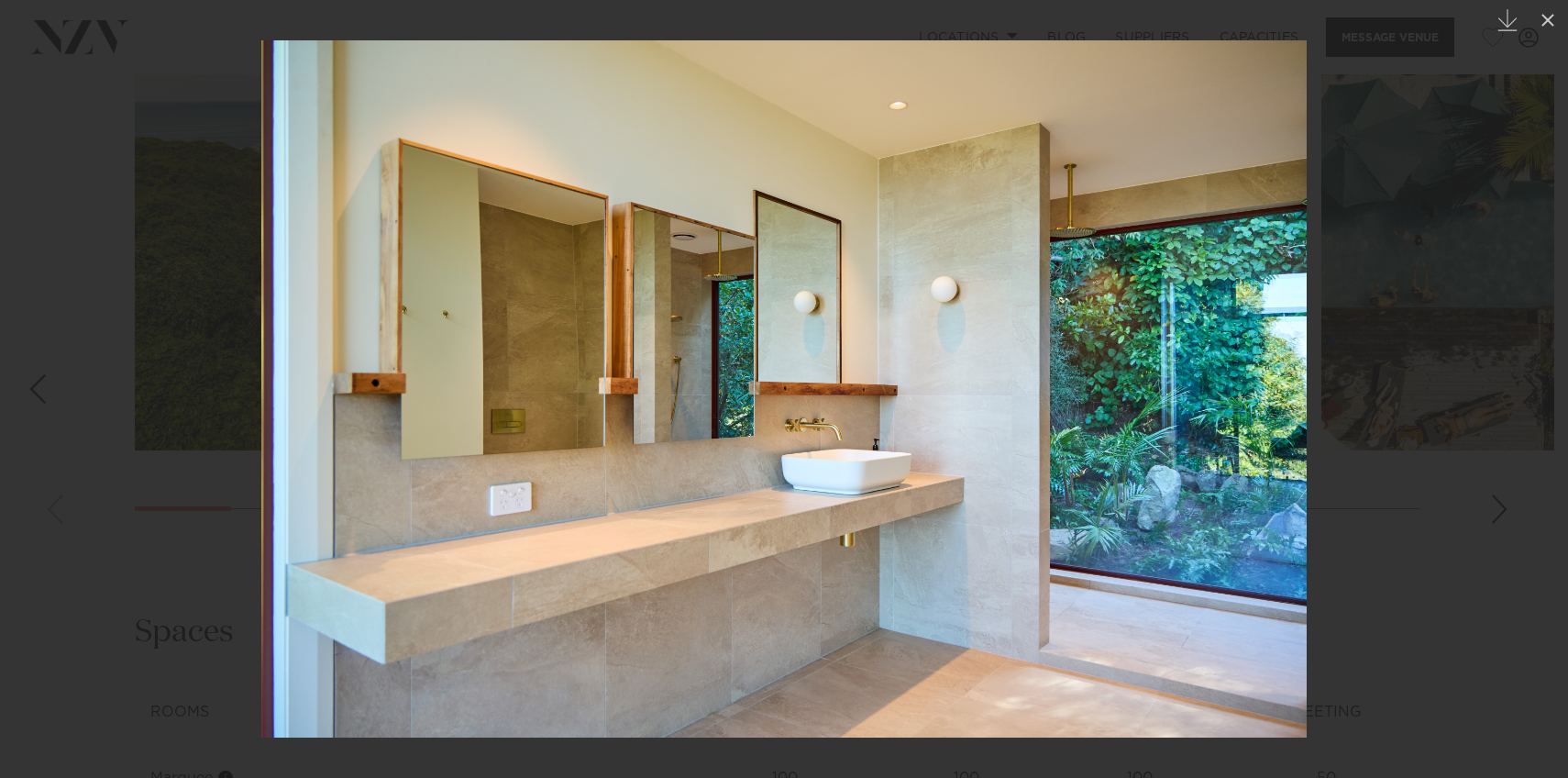
click at [1521, 366] on link at bounding box center [1537, 389] width 64 height 92
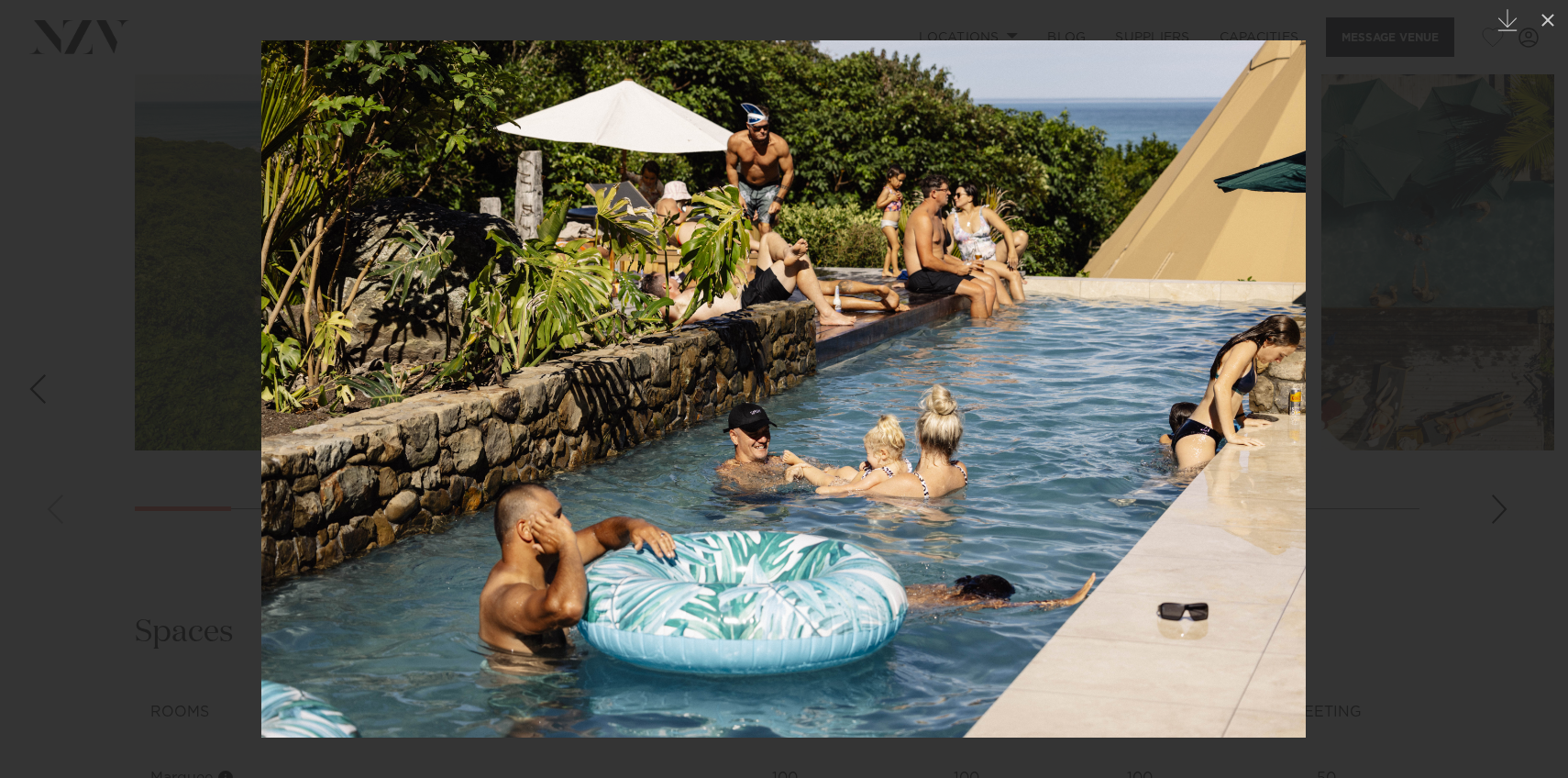
click at [1521, 366] on link at bounding box center [1537, 389] width 64 height 92
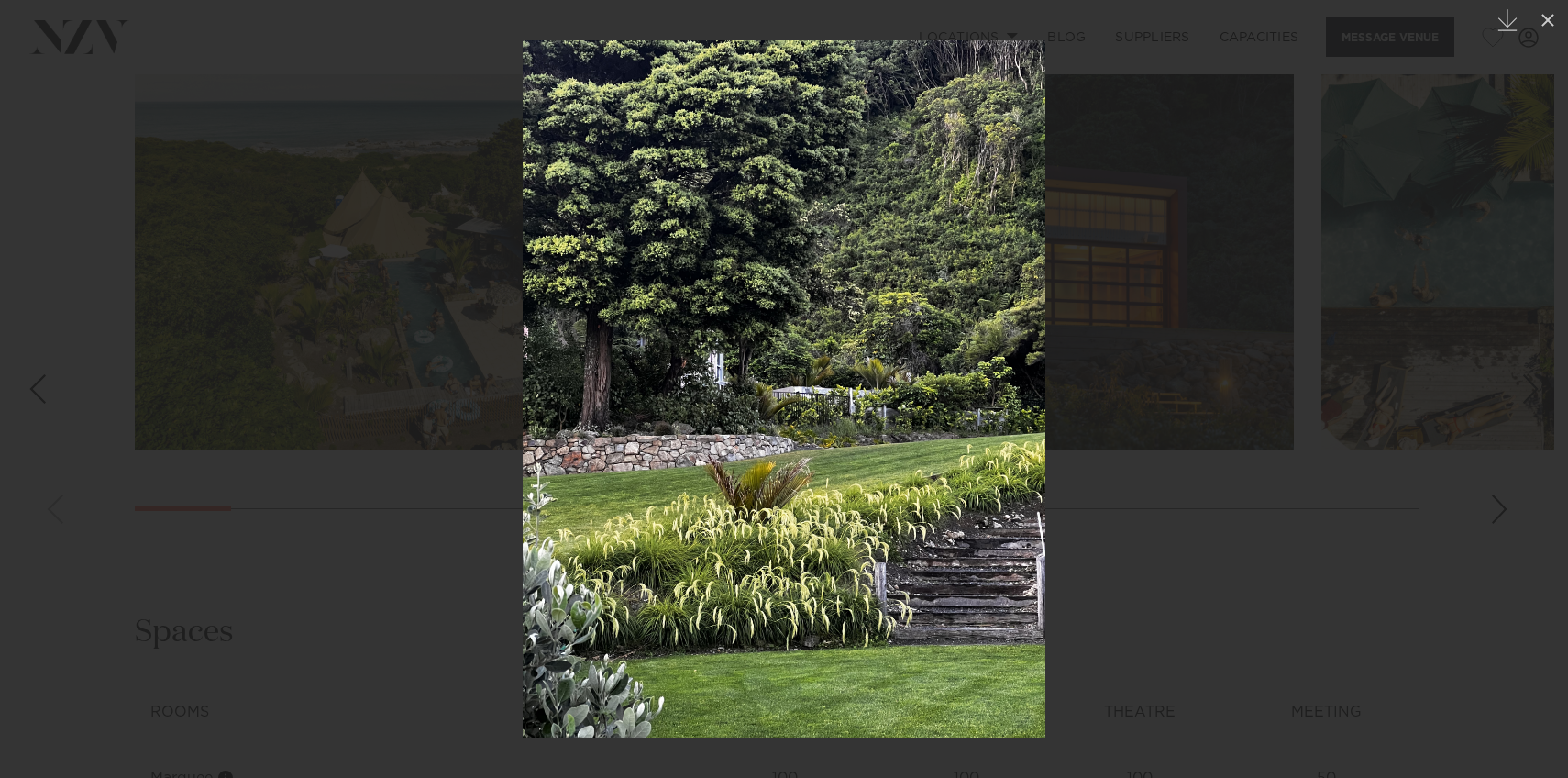
click at [1521, 366] on link at bounding box center [1537, 389] width 64 height 92
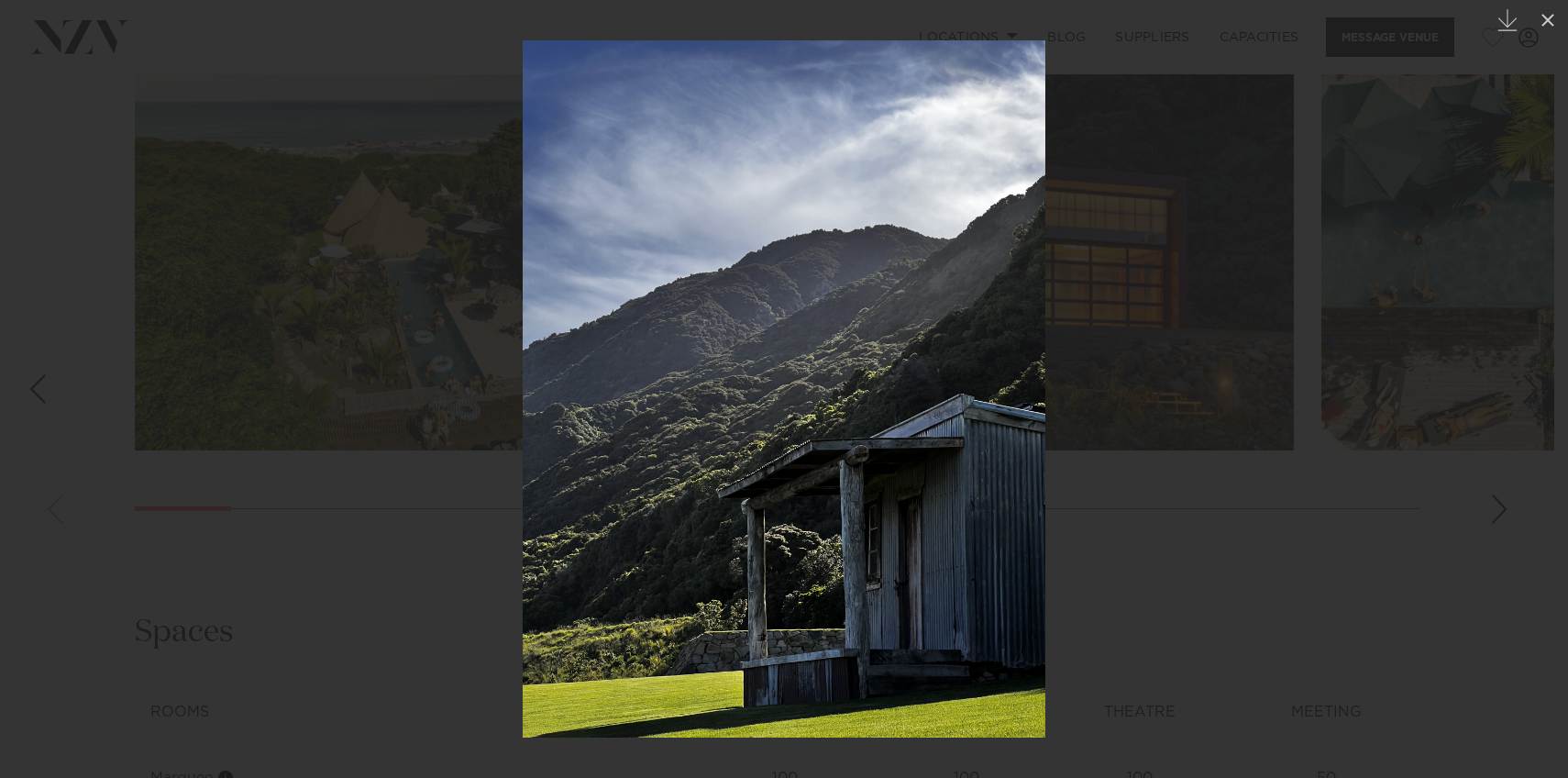
click at [1521, 366] on link at bounding box center [1537, 389] width 64 height 92
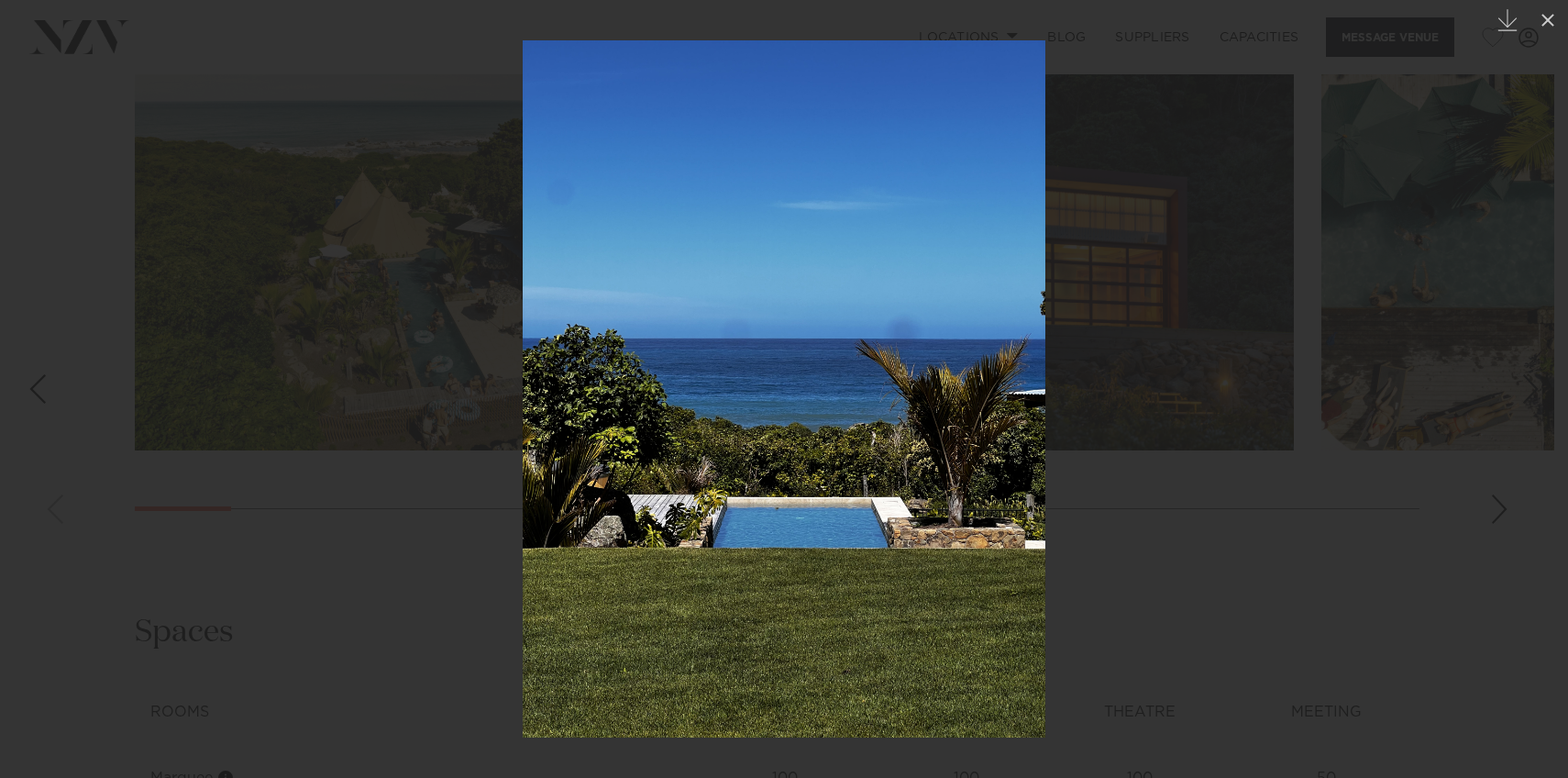
click at [1521, 366] on link at bounding box center [1537, 389] width 64 height 92
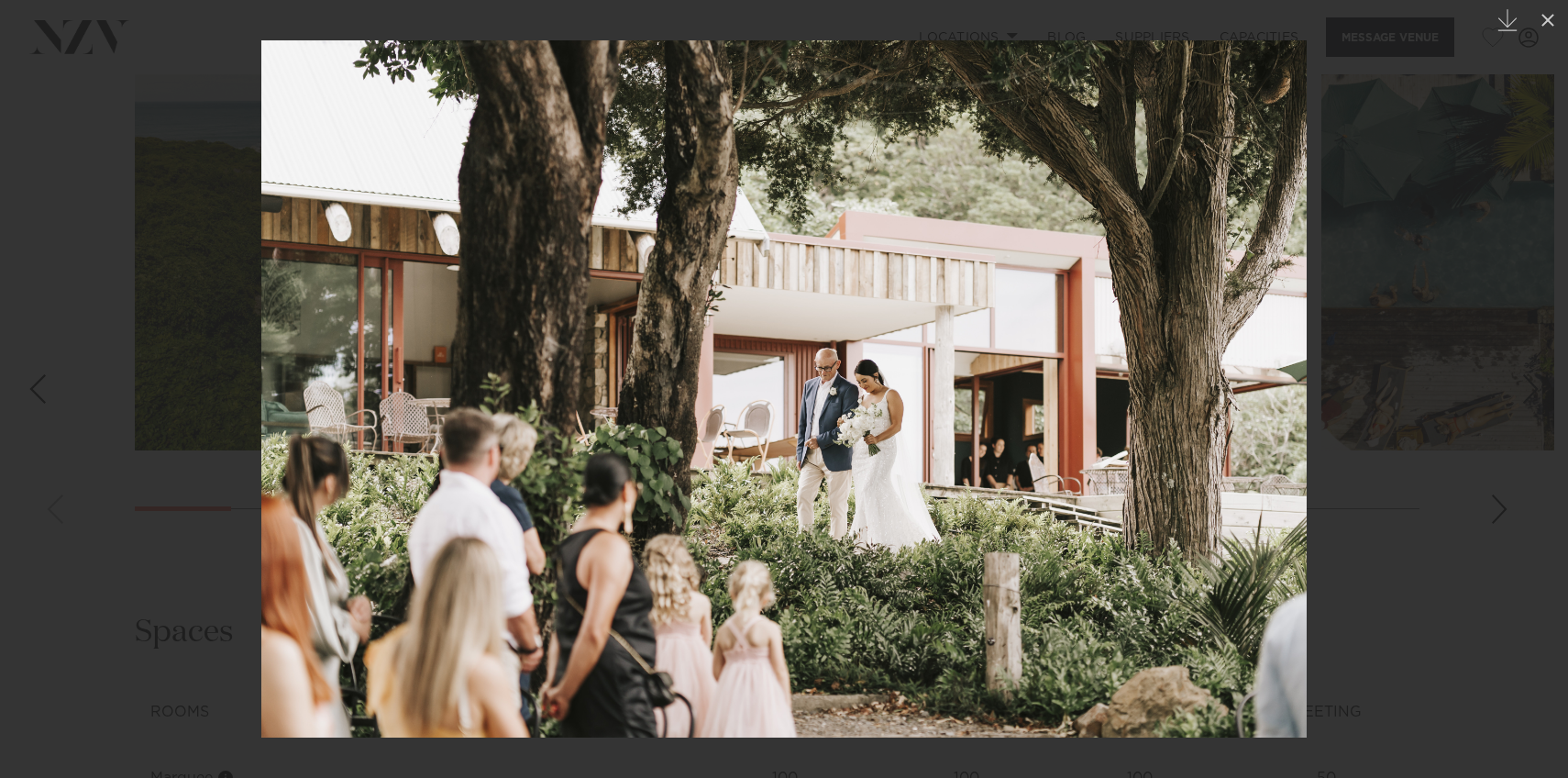
click at [1521, 366] on link at bounding box center [1537, 389] width 64 height 92
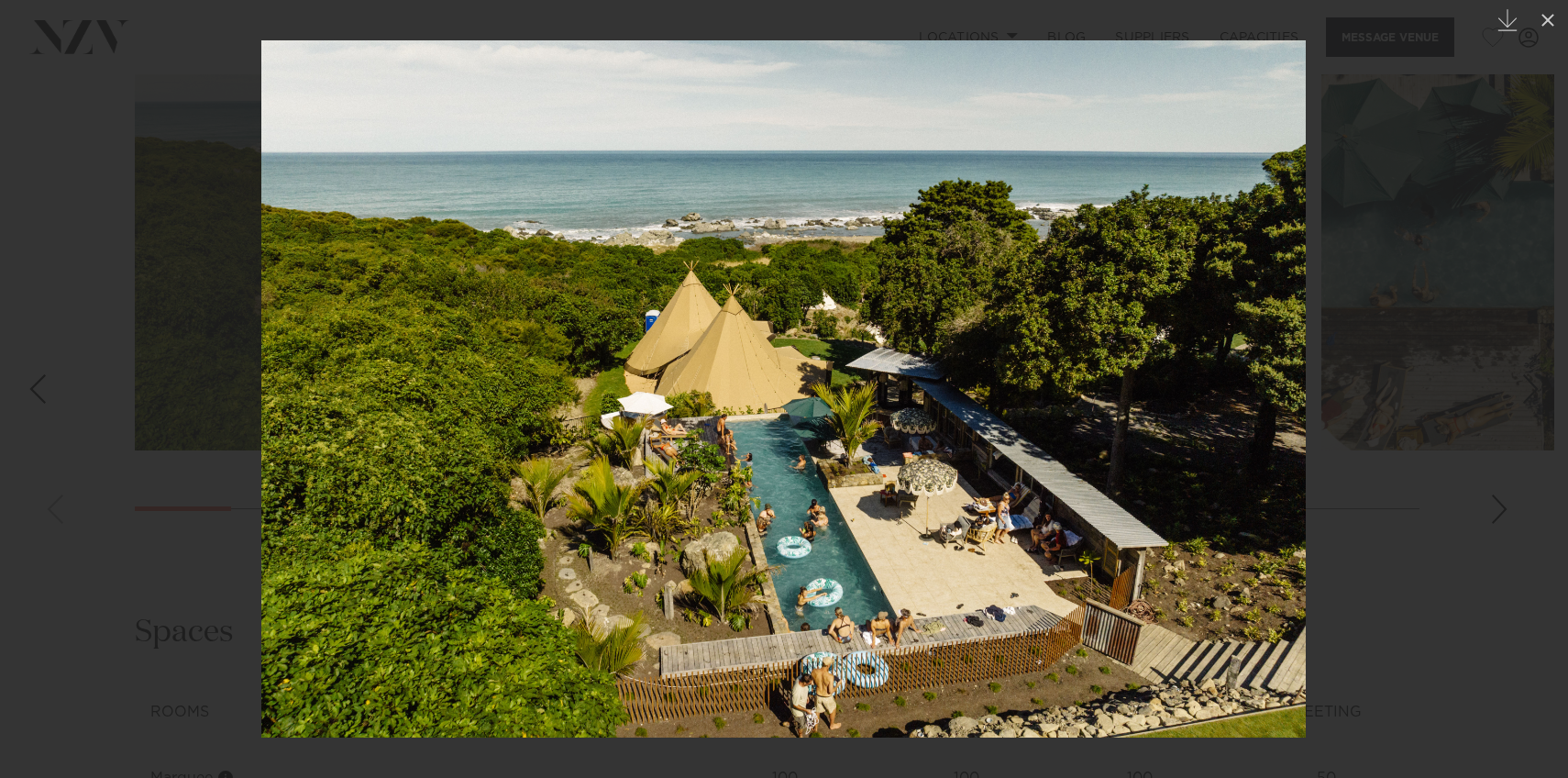
click at [1521, 366] on link at bounding box center [1537, 389] width 64 height 92
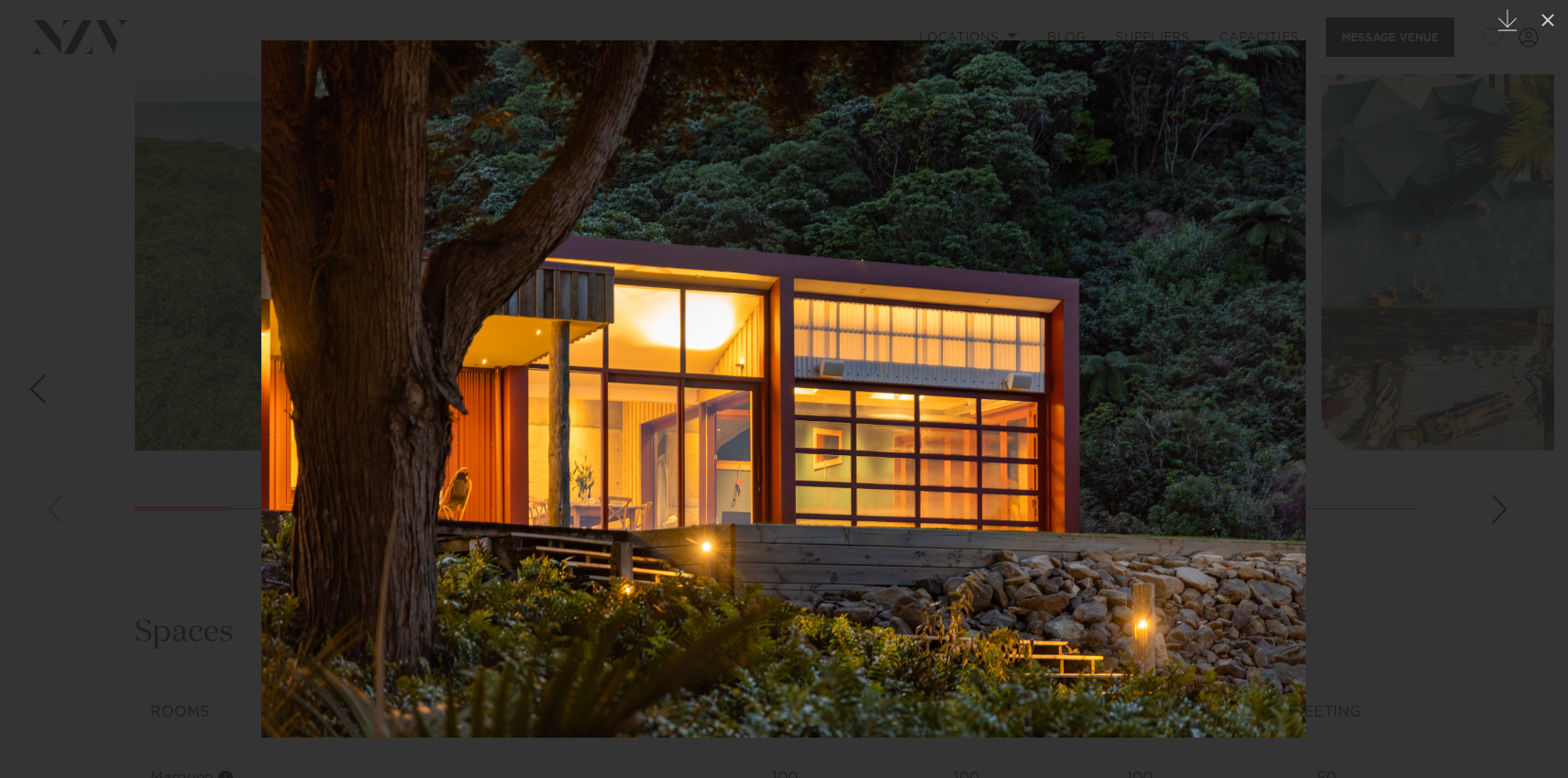
click at [1521, 366] on link at bounding box center [1537, 389] width 64 height 92
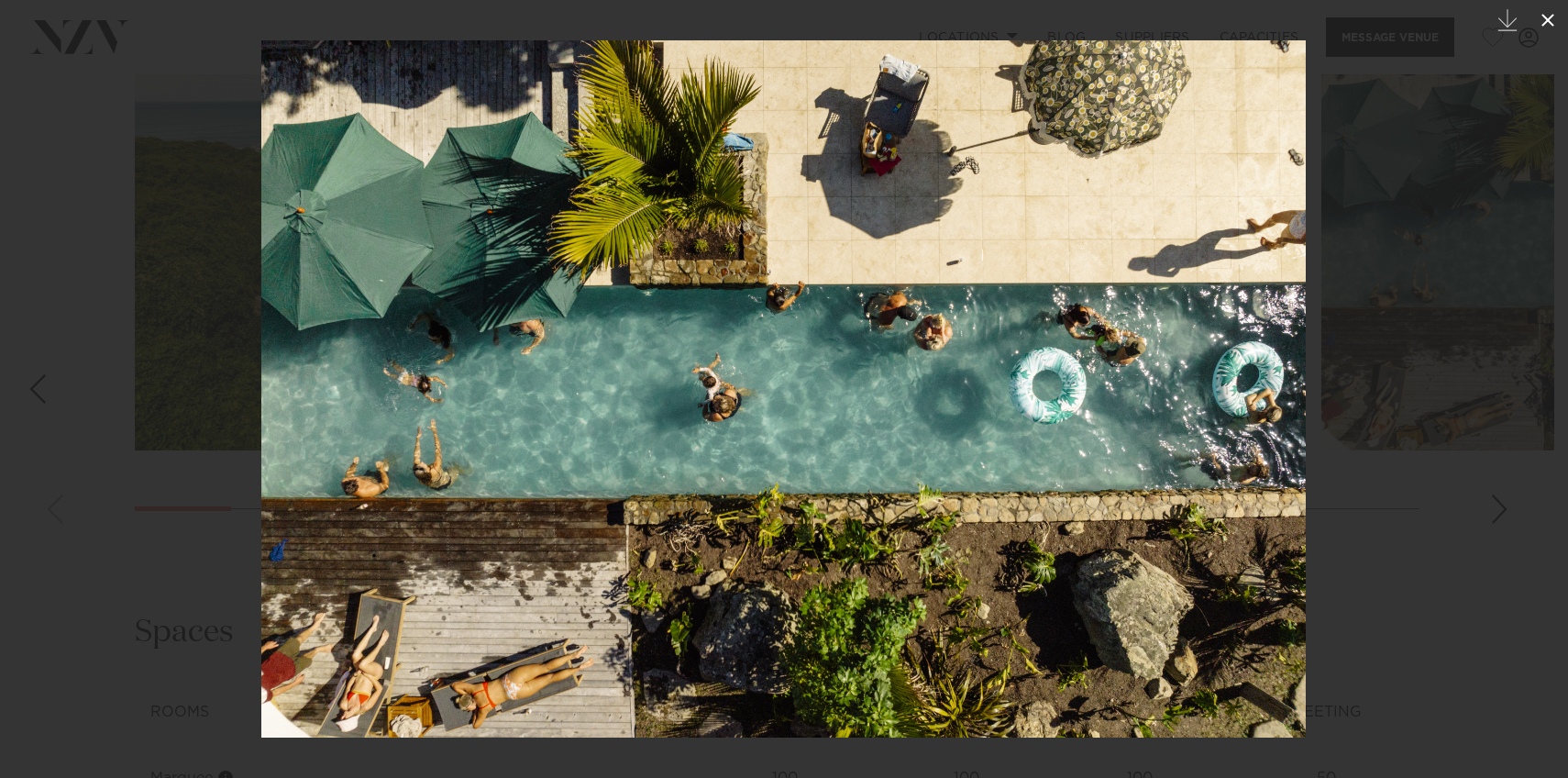
click at [1543, 29] on icon at bounding box center [1548, 20] width 22 height 22
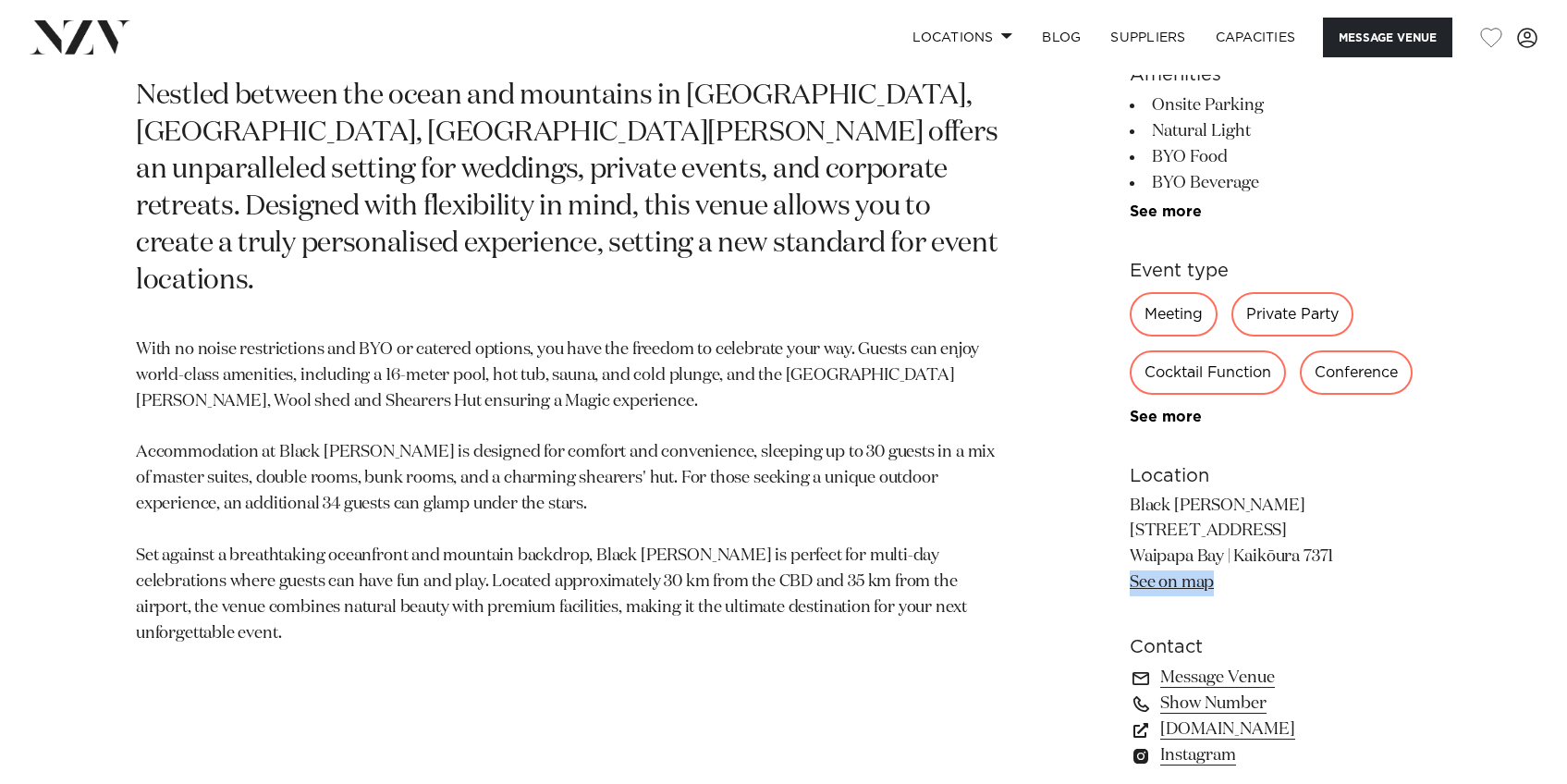
scroll to position [537, 0]
